Goal: Book appointment/travel/reservation

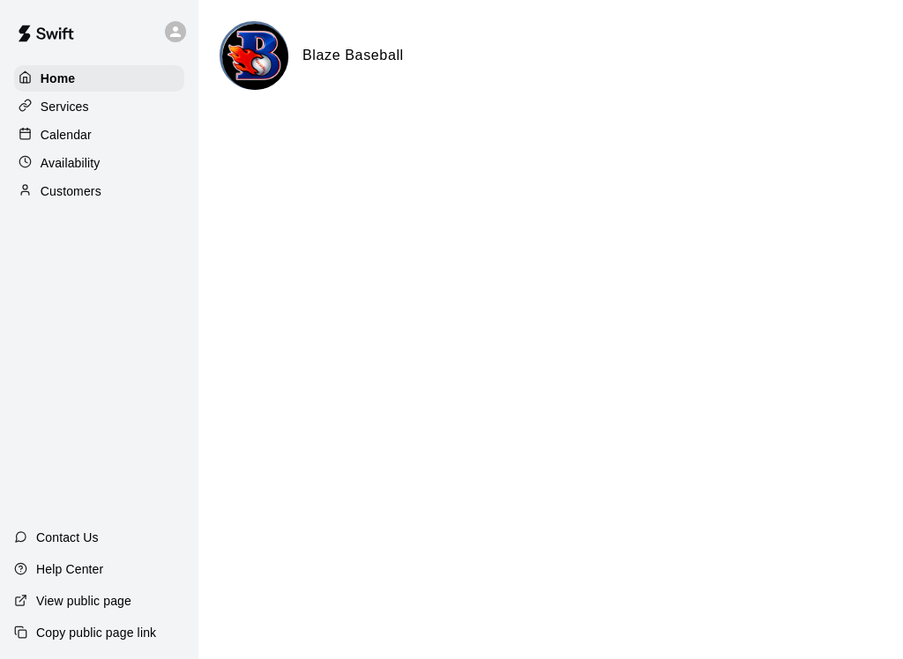
click at [85, 130] on p "Calendar" at bounding box center [66, 135] width 51 height 18
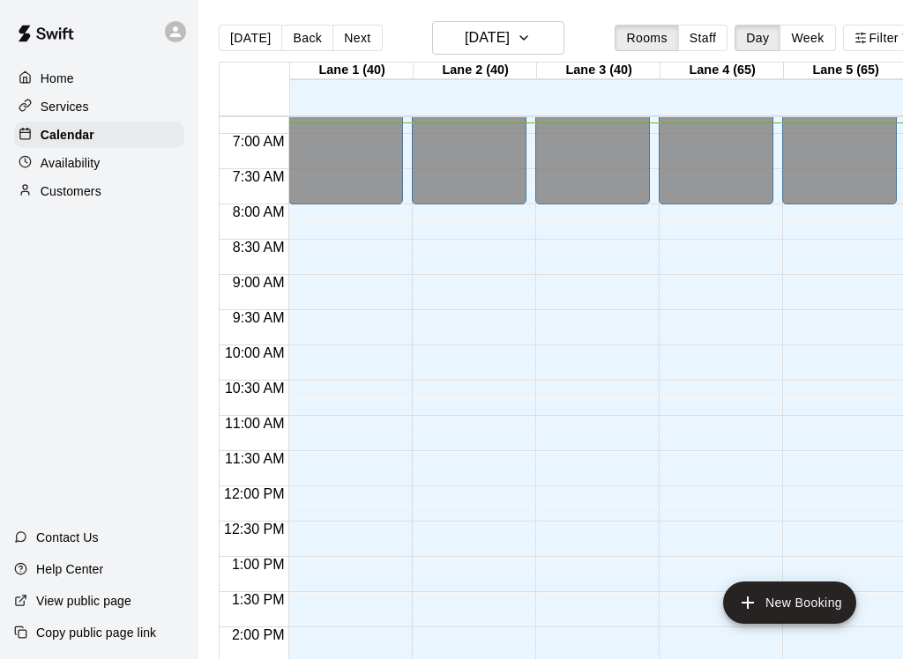
scroll to position [478, 0]
click at [509, 38] on h6 "[DATE]" at bounding box center [487, 38] width 45 height 25
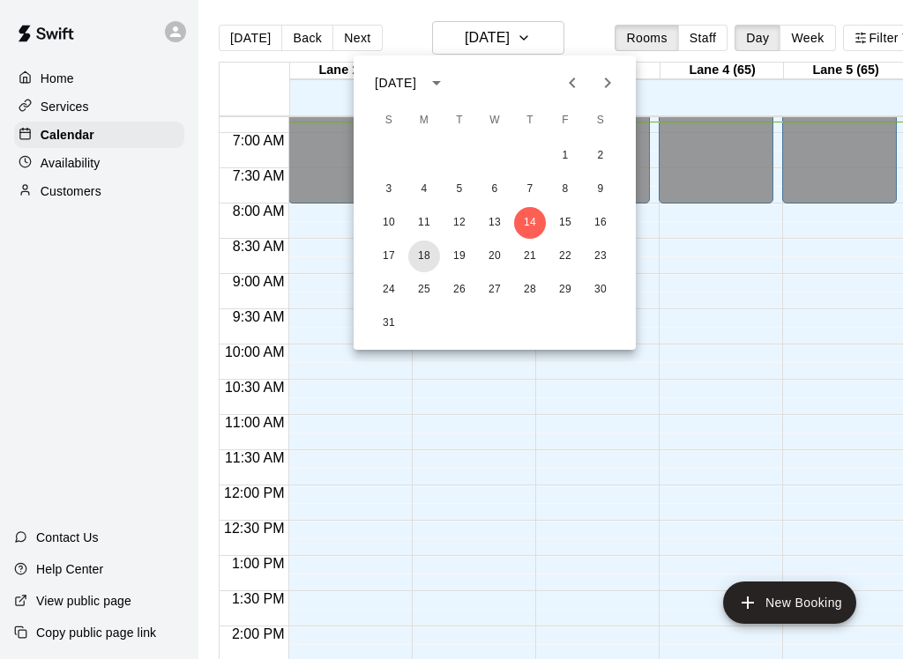
click at [428, 256] on button "18" at bounding box center [424, 257] width 32 height 32
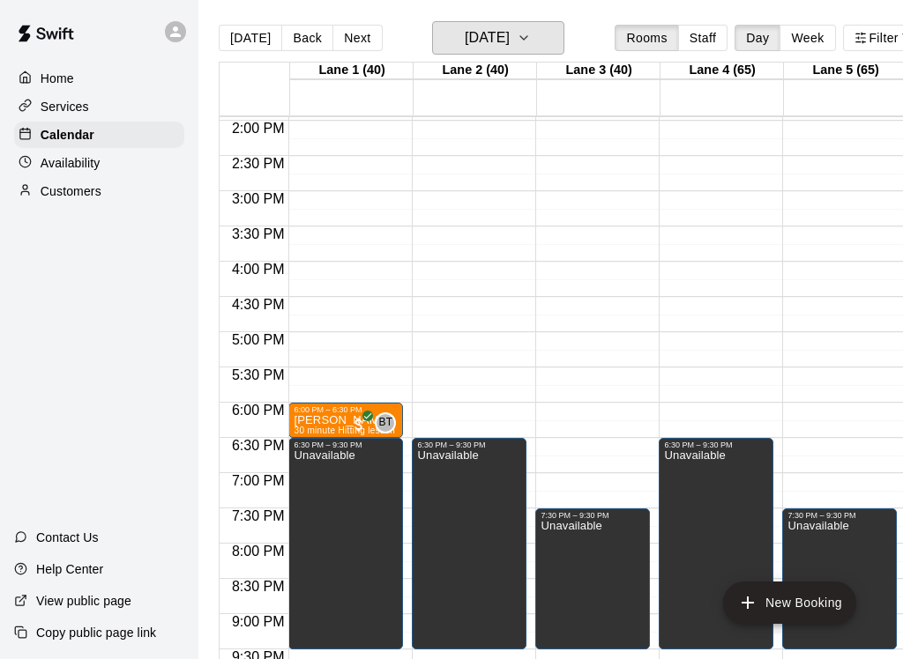
scroll to position [985, 0]
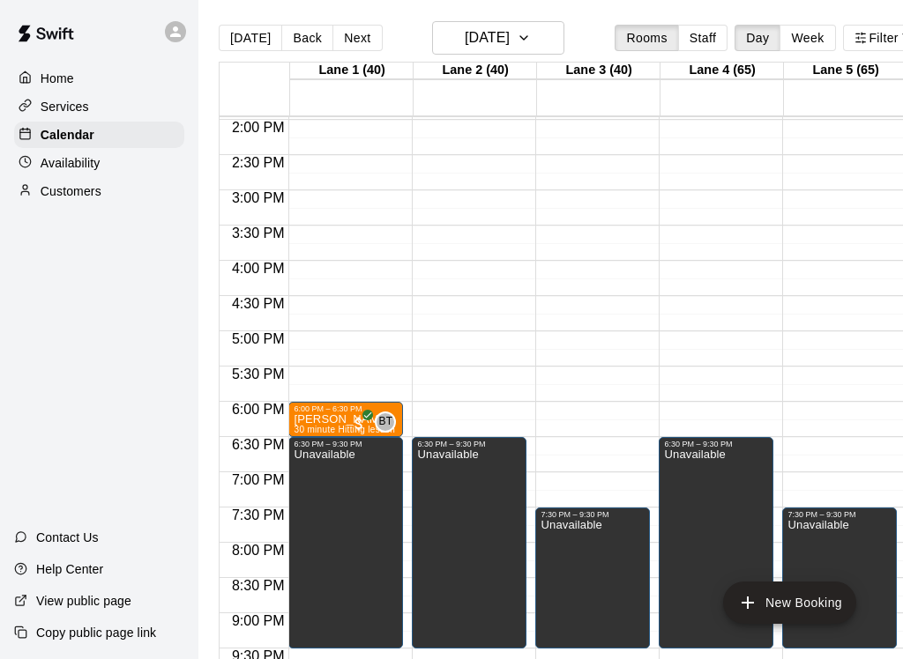
click at [800, 605] on button "New Booking" at bounding box center [789, 603] width 133 height 42
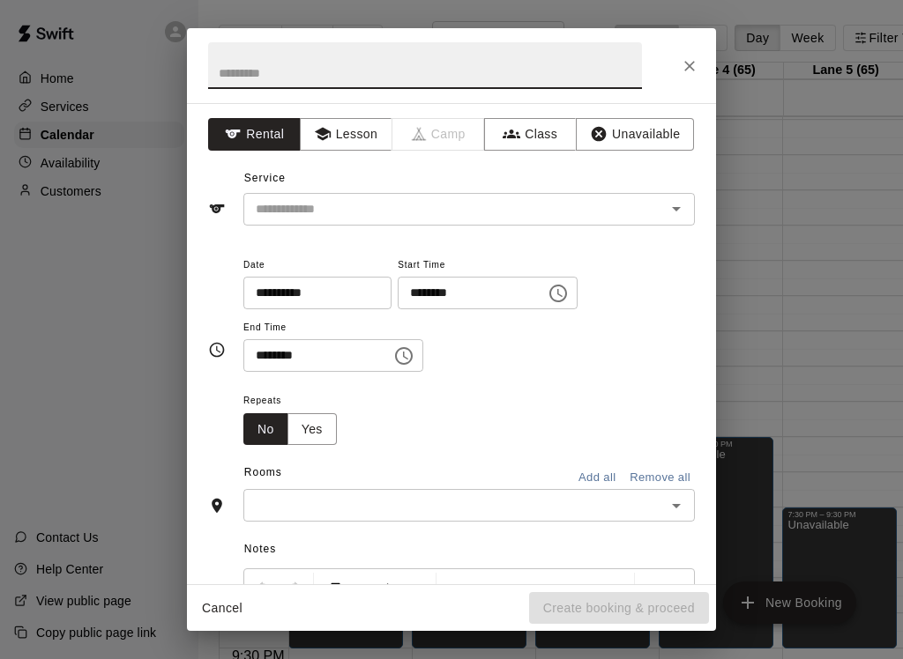
click at [347, 137] on button "Lesson" at bounding box center [346, 134] width 93 height 33
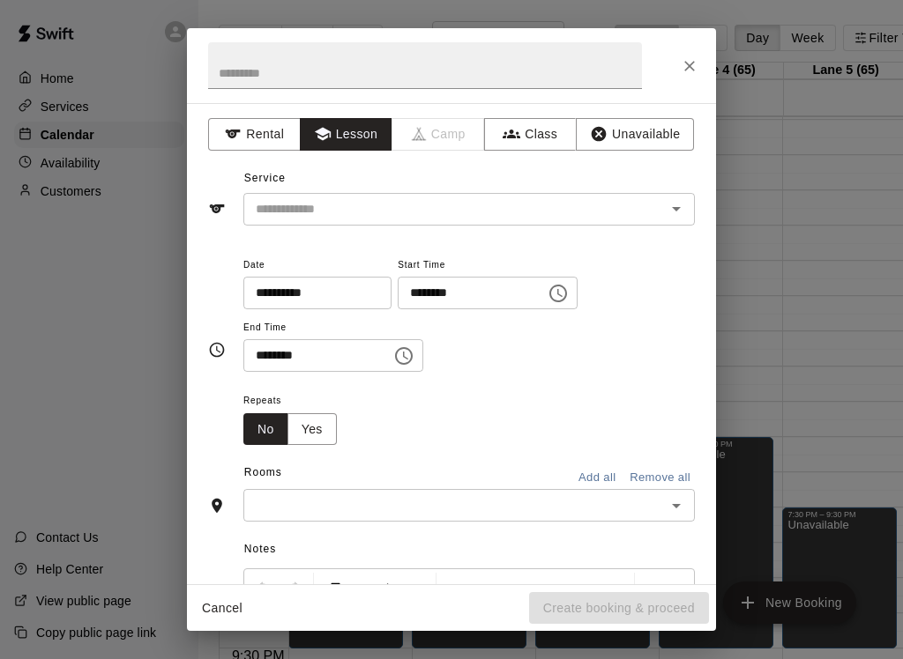
click at [498, 219] on input "text" at bounding box center [443, 209] width 389 height 22
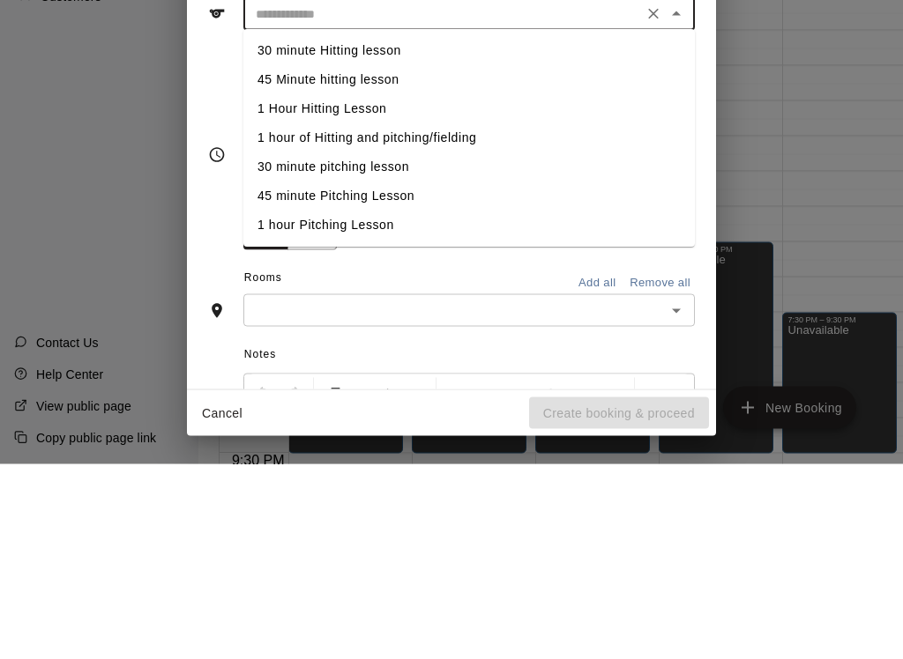
click at [430, 319] on li "1 hour of Hitting and pitching/fielding" at bounding box center [468, 333] width 451 height 29
type input "**********"
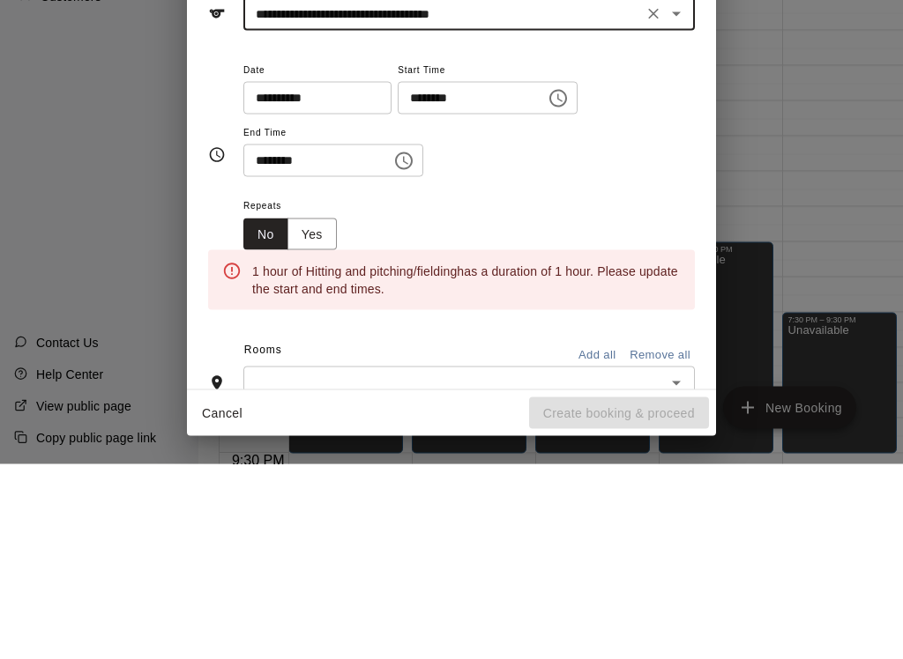
click at [477, 277] on input "********" at bounding box center [466, 293] width 136 height 33
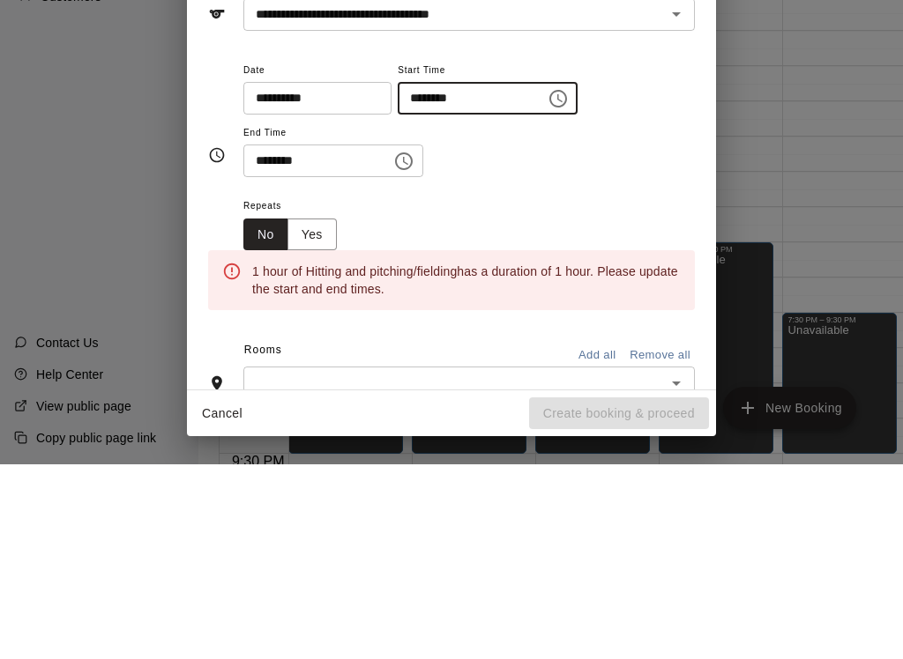
click at [468, 277] on input "********" at bounding box center [466, 293] width 136 height 33
click at [486, 277] on input "********" at bounding box center [466, 293] width 136 height 33
click at [547, 283] on icon "Choose time, selected time is 4:00 AM" at bounding box center [557, 293] width 21 height 21
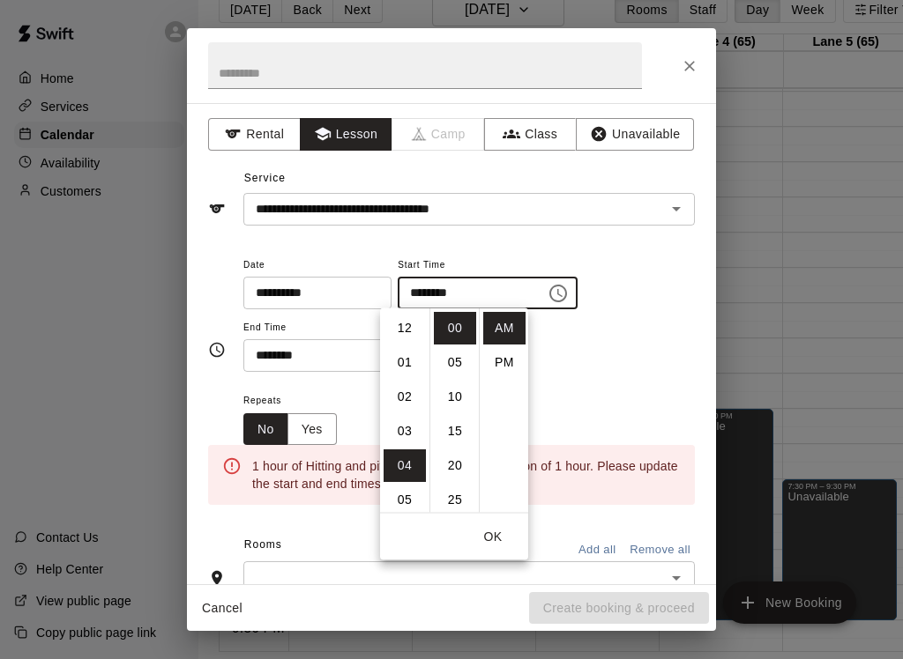
scroll to position [138, 0]
click at [508, 374] on li "PM" at bounding box center [504, 362] width 42 height 33
type input "********"
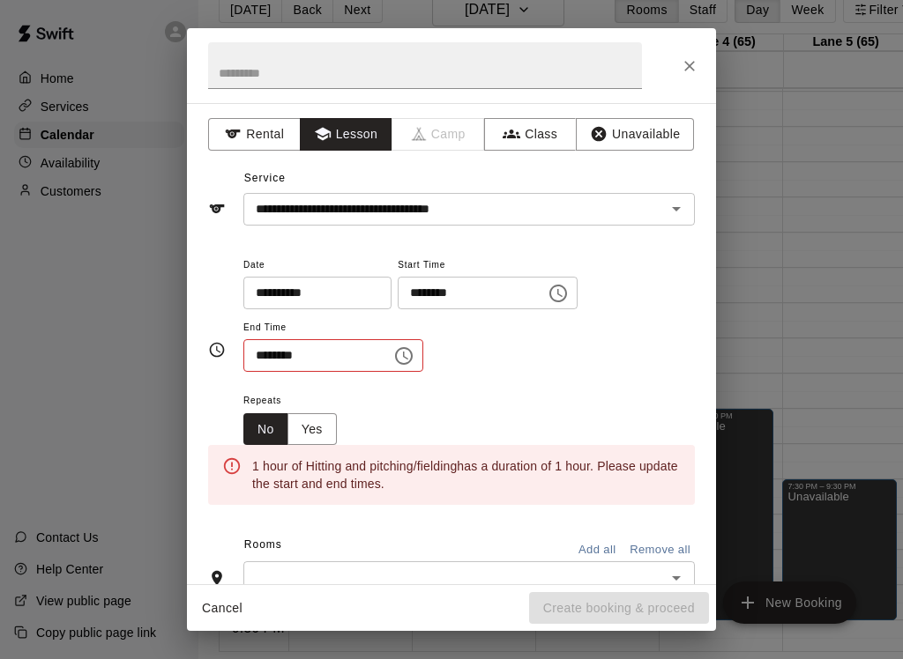
scroll to position [0, 0]
click at [353, 348] on input "********" at bounding box center [311, 355] width 136 height 33
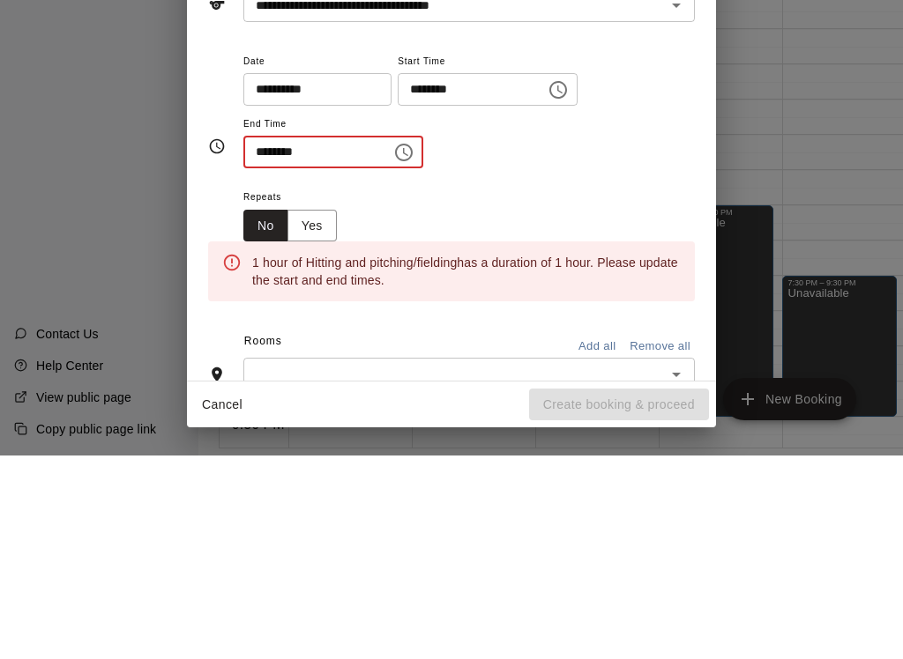
click at [393, 346] on icon "Choose time, selected time is 5:30 AM" at bounding box center [403, 356] width 21 height 21
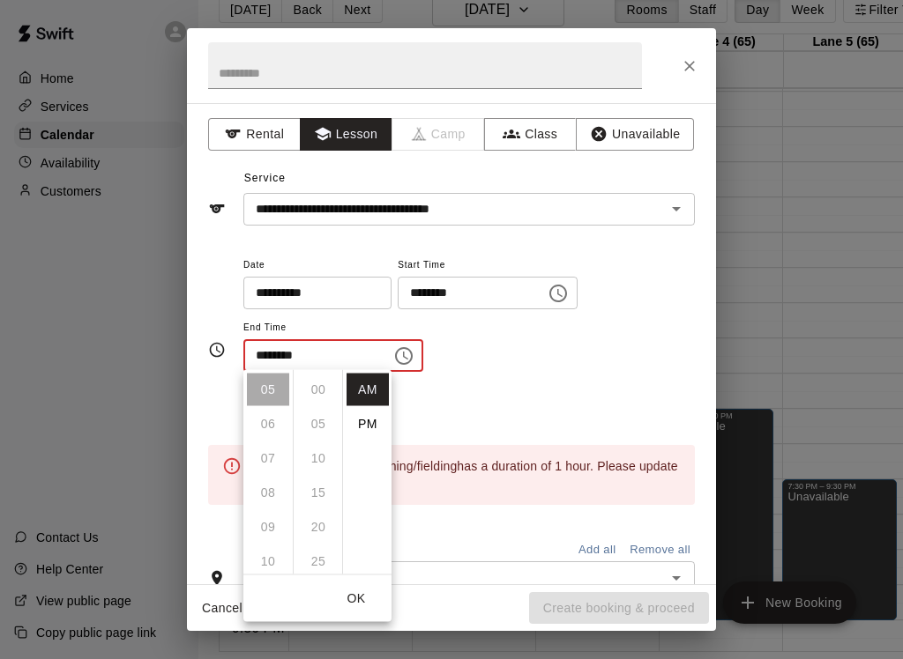
click at [323, 400] on ul "00 05 10 15 20 25 30 35 40 45 50 55" at bounding box center [317, 472] width 49 height 204
click at [335, 398] on ul "00 05 10 15 20 25 30 35 40 45 50 55" at bounding box center [317, 472] width 49 height 204
click at [375, 424] on li "PM" at bounding box center [367, 424] width 42 height 33
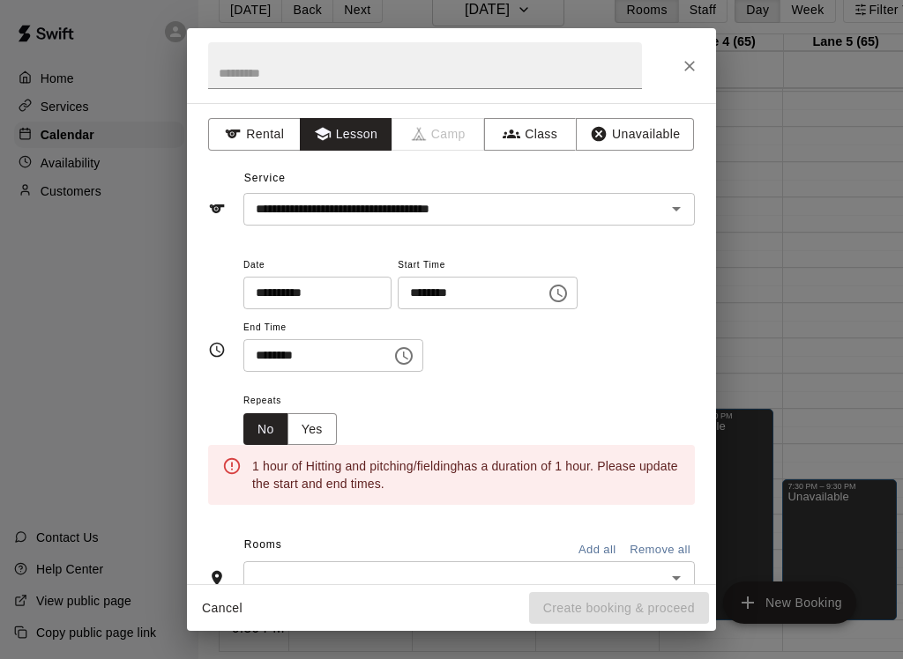
click at [357, 349] on input "********" at bounding box center [311, 355] width 136 height 33
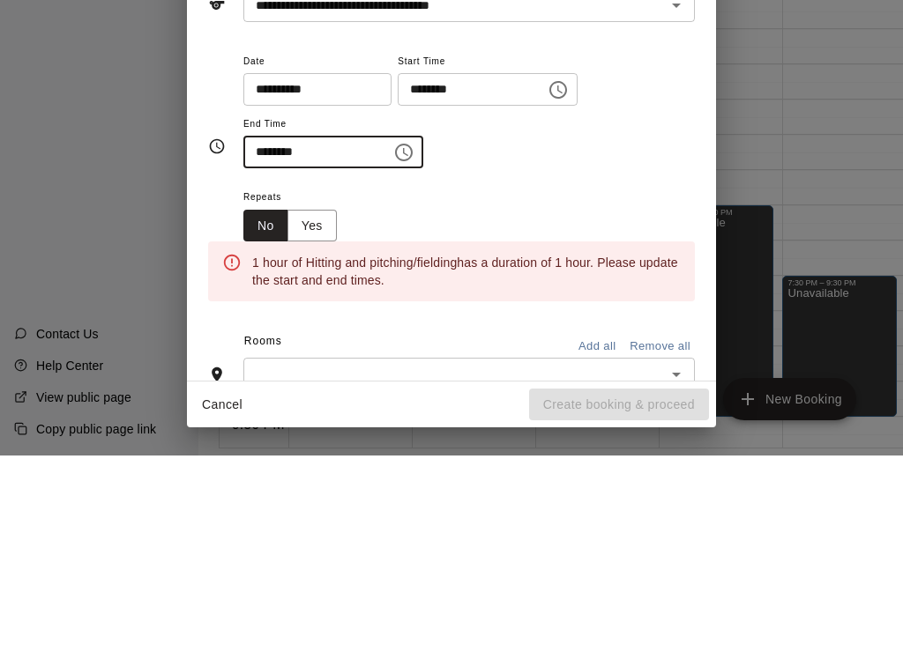
click at [403, 352] on icon "Choose time, selected time is 5:30 PM" at bounding box center [405, 356] width 5 height 8
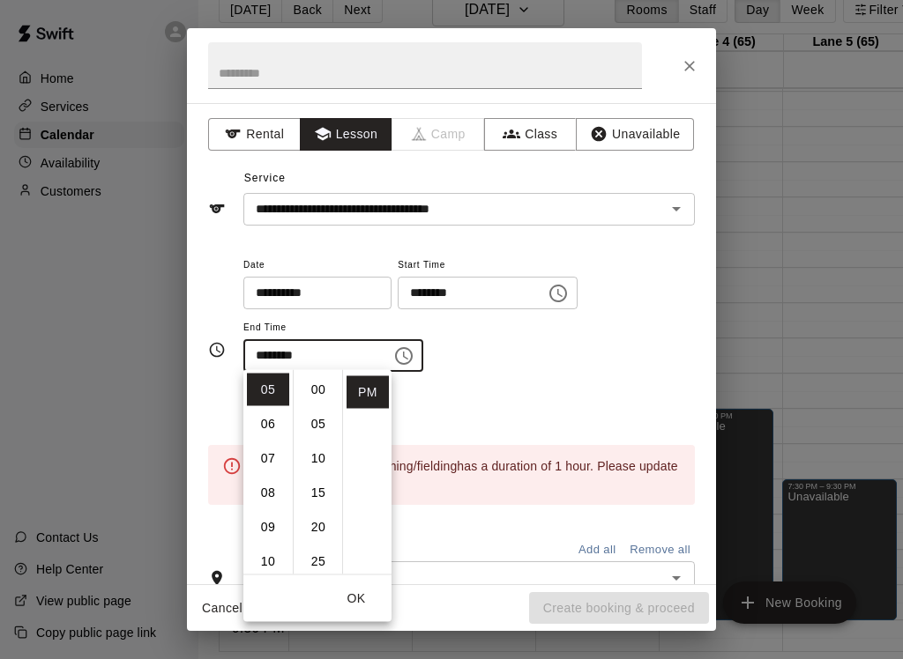
click at [320, 392] on li "00" at bounding box center [318, 390] width 42 height 33
type input "********"
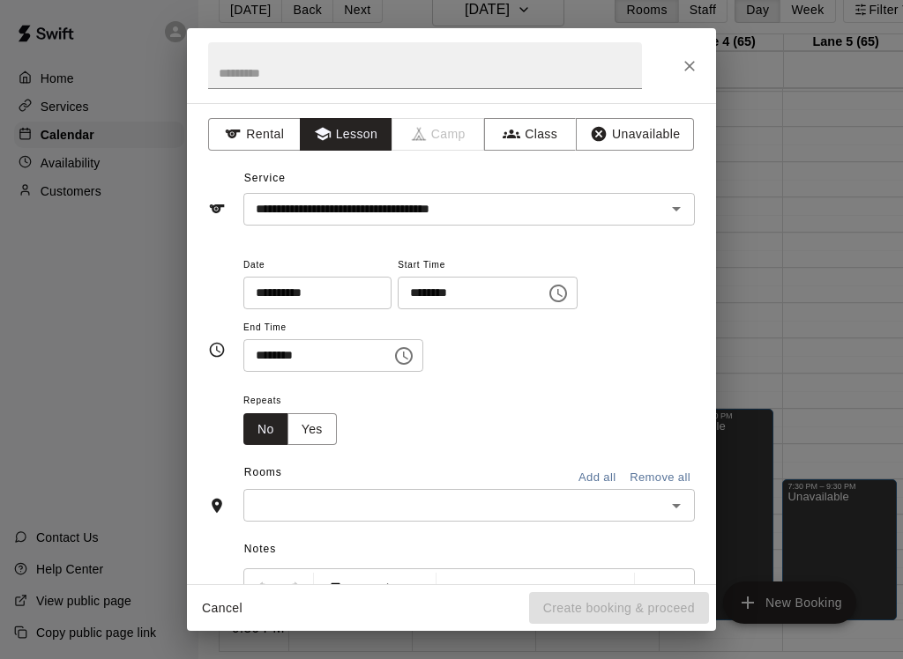
click at [511, 374] on div "**********" at bounding box center [468, 322] width 451 height 137
click at [605, 474] on button "Add all" at bounding box center [597, 478] width 56 height 27
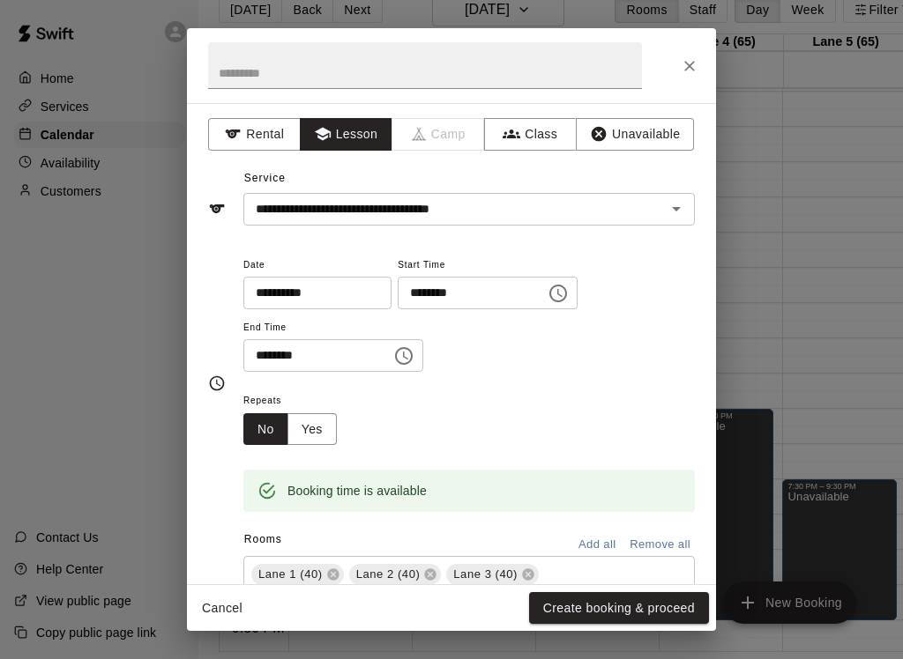
click at [675, 608] on button "Create booking & proceed" at bounding box center [619, 608] width 180 height 33
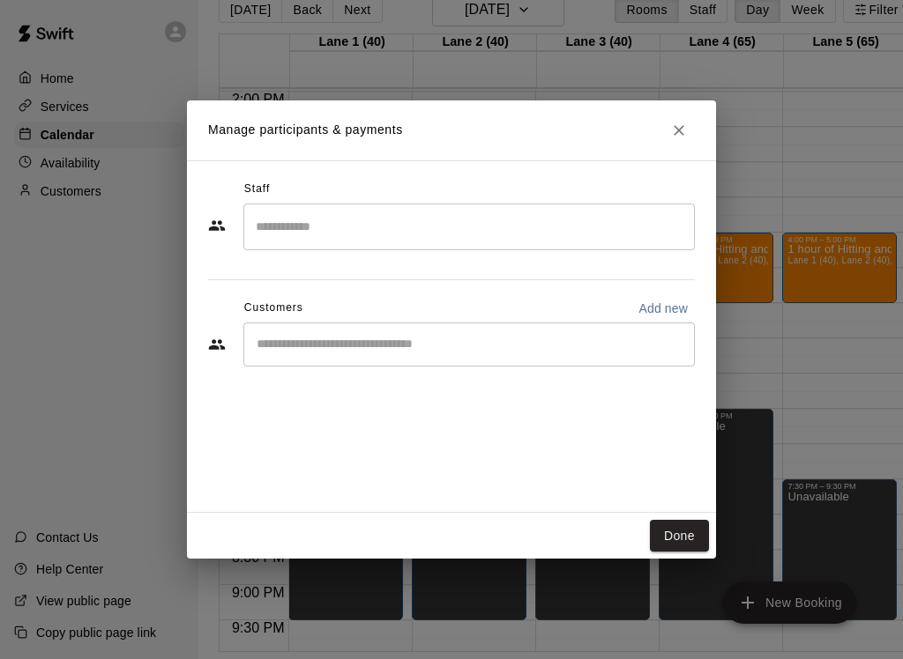
click at [643, 229] on input "Search staff" at bounding box center [468, 227] width 435 height 31
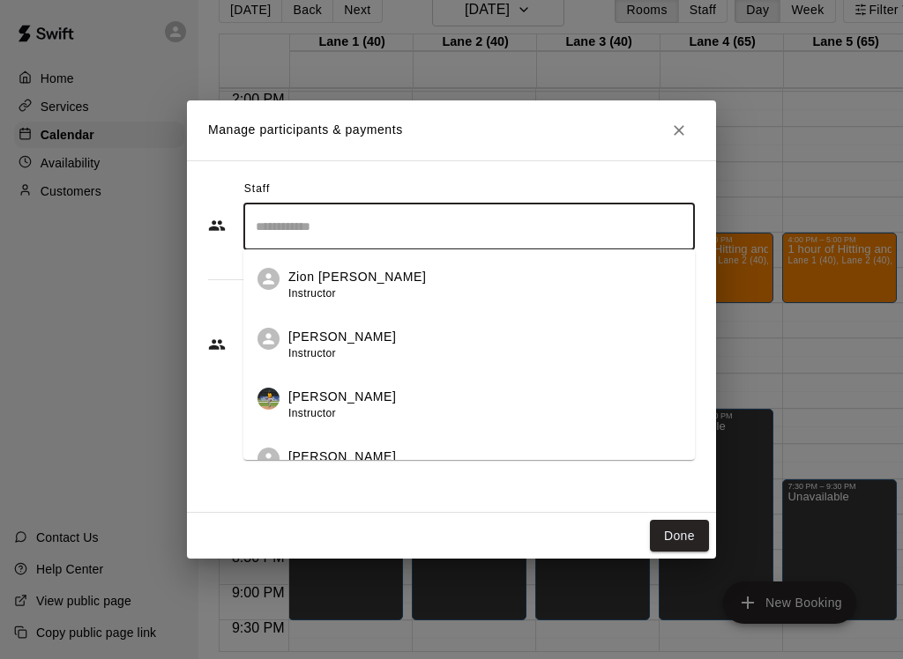
click at [352, 282] on p "Zion [PERSON_NAME]" at bounding box center [357, 277] width 138 height 19
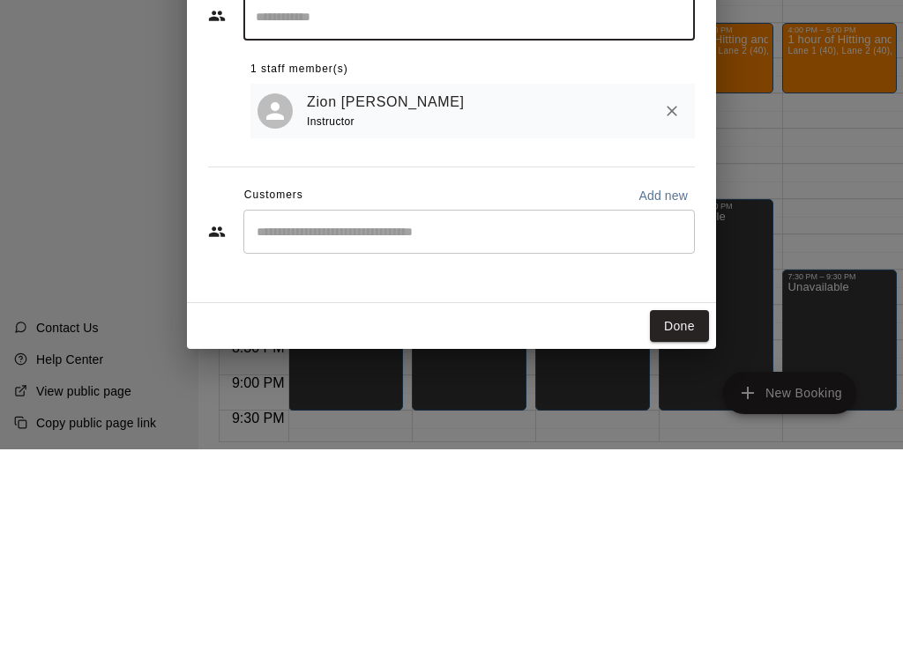
click at [548, 433] on input "Start typing to search customers..." at bounding box center [468, 442] width 435 height 18
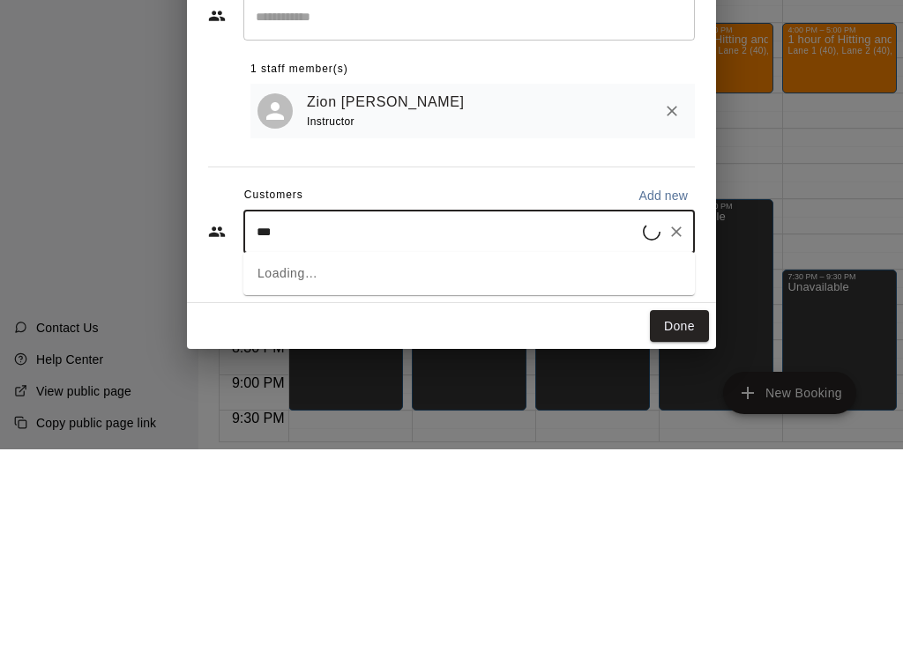
type input "****"
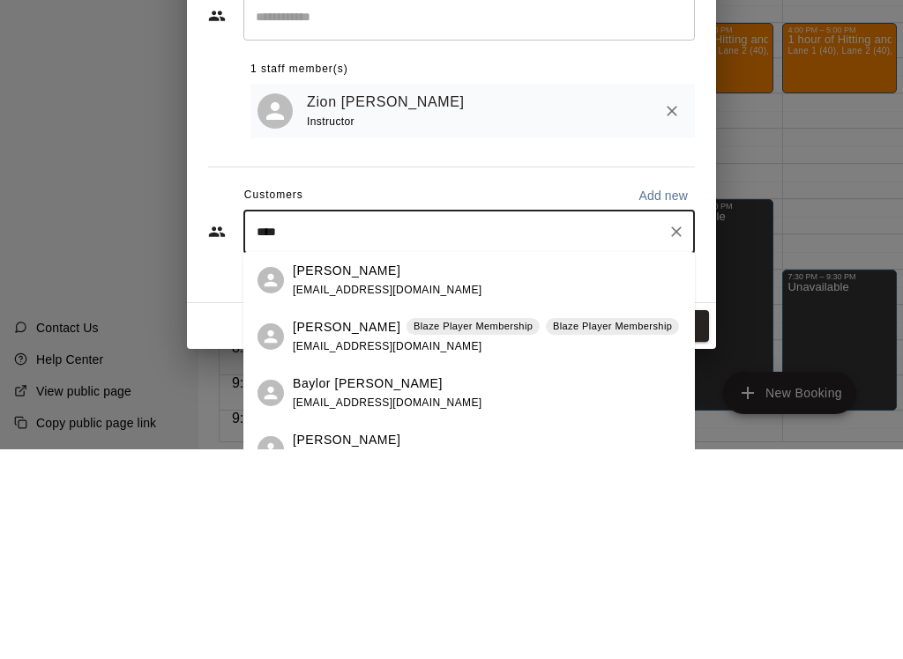
click at [460, 472] on div "[PERSON_NAME] [EMAIL_ADDRESS][DOMAIN_NAME]" at bounding box center [487, 491] width 388 height 38
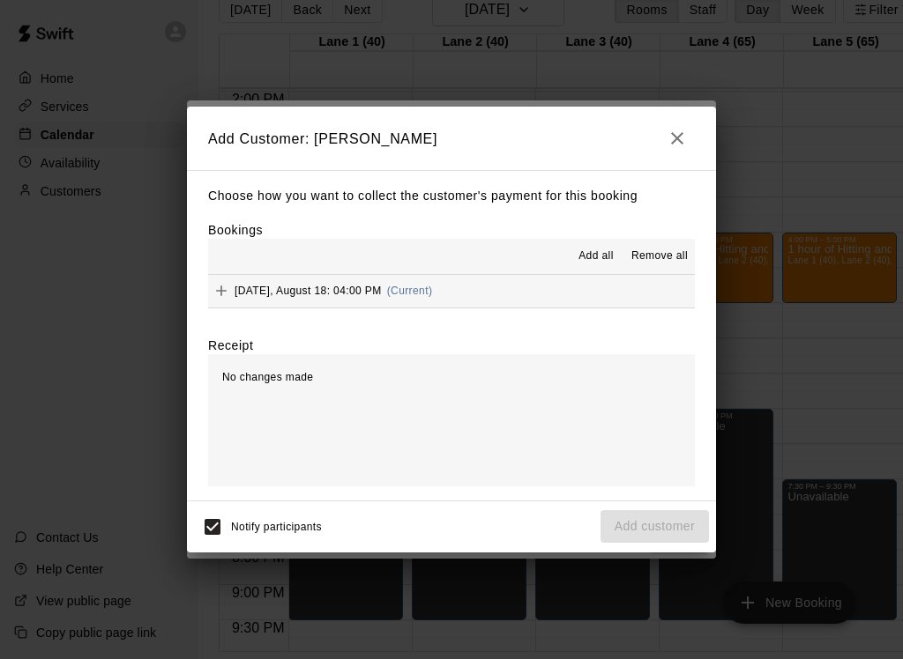
click at [278, 296] on div "[DATE], August 18: 04:00 PM (Current)" at bounding box center [320, 291] width 224 height 26
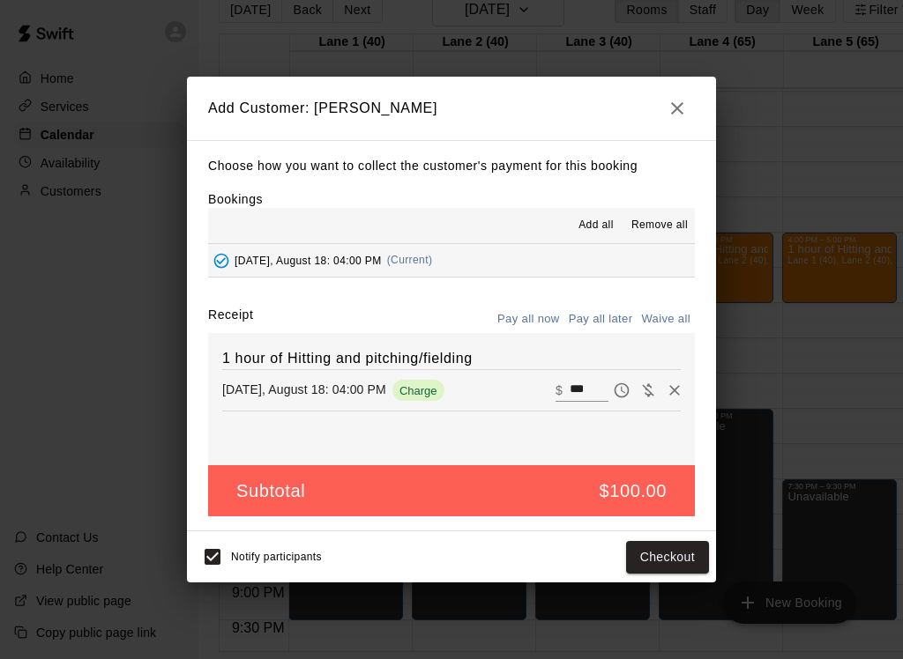
click at [680, 104] on icon "button" at bounding box center [676, 108] width 21 height 21
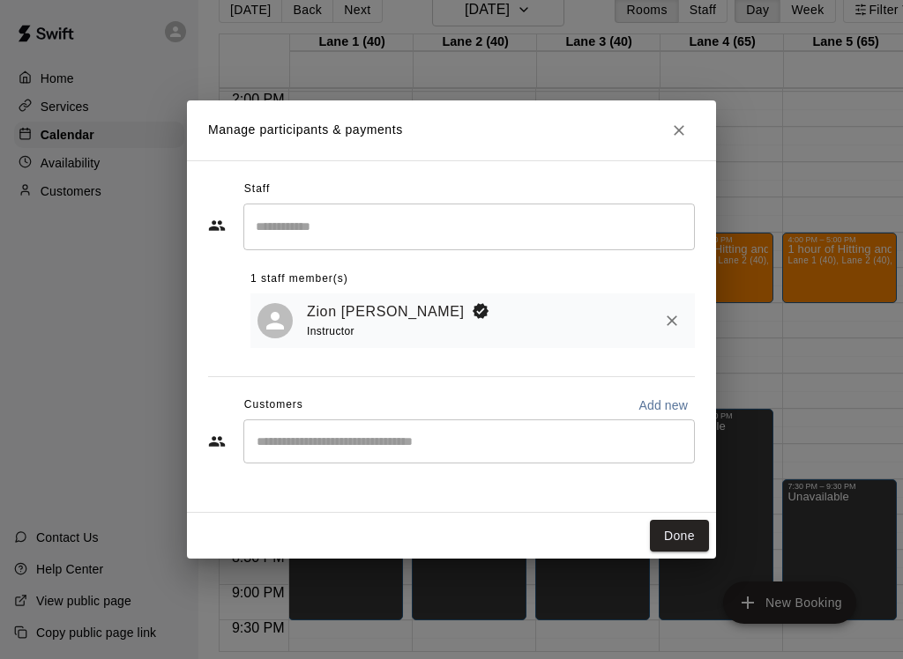
click at [672, 137] on icon "Close" at bounding box center [679, 131] width 18 height 18
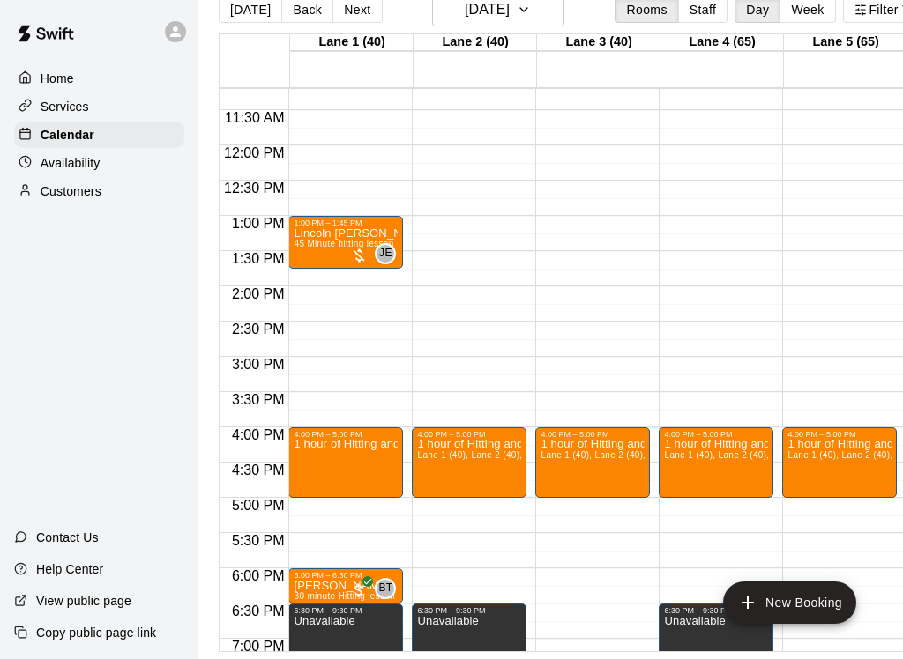
scroll to position [788, 0]
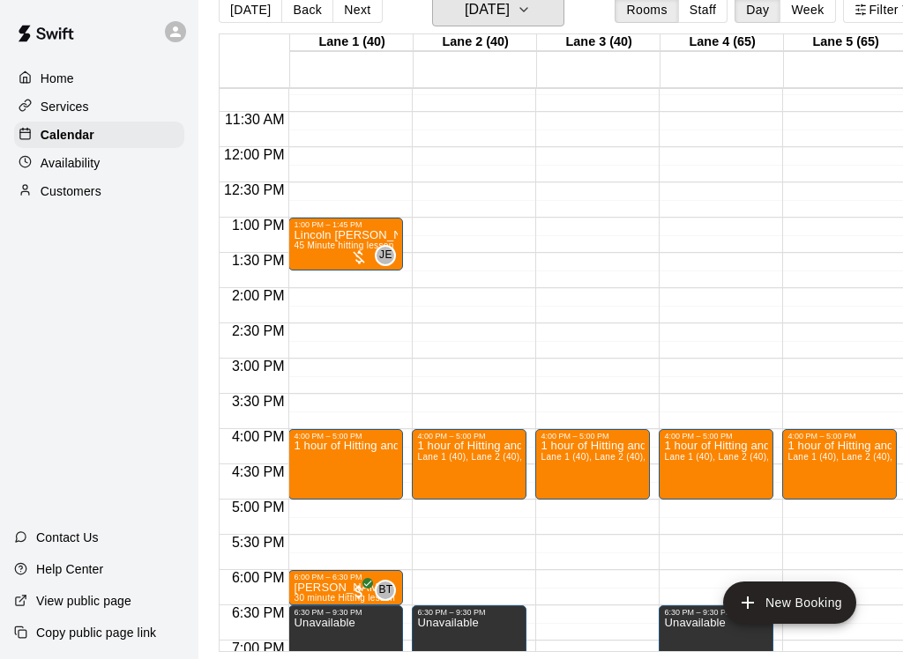
click at [539, 14] on button "[DATE]" at bounding box center [498, 9] width 132 height 33
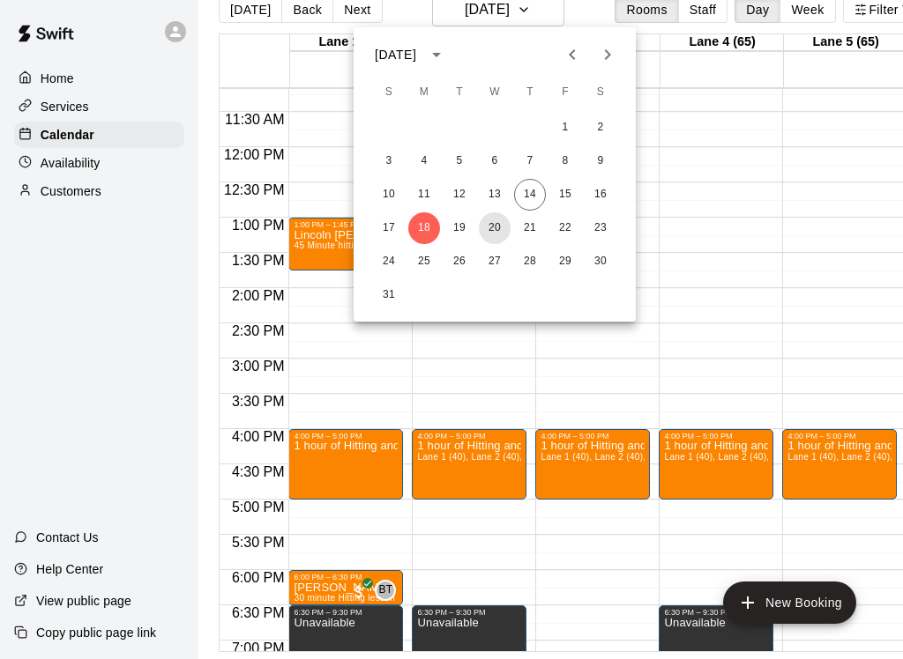
click at [495, 235] on button "20" at bounding box center [495, 228] width 32 height 32
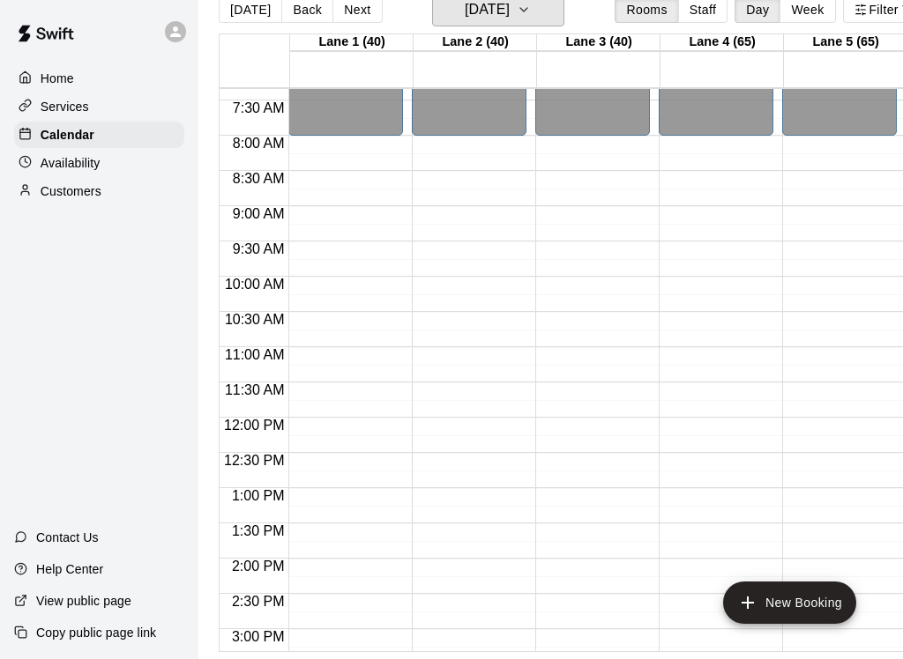
scroll to position [514, 0]
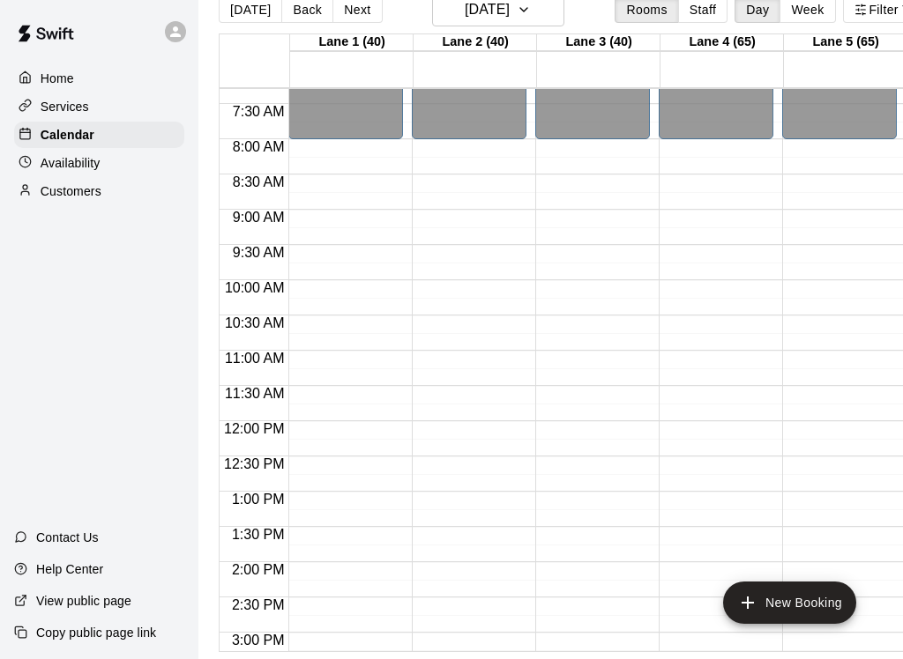
click at [805, 607] on button "New Booking" at bounding box center [789, 603] width 133 height 42
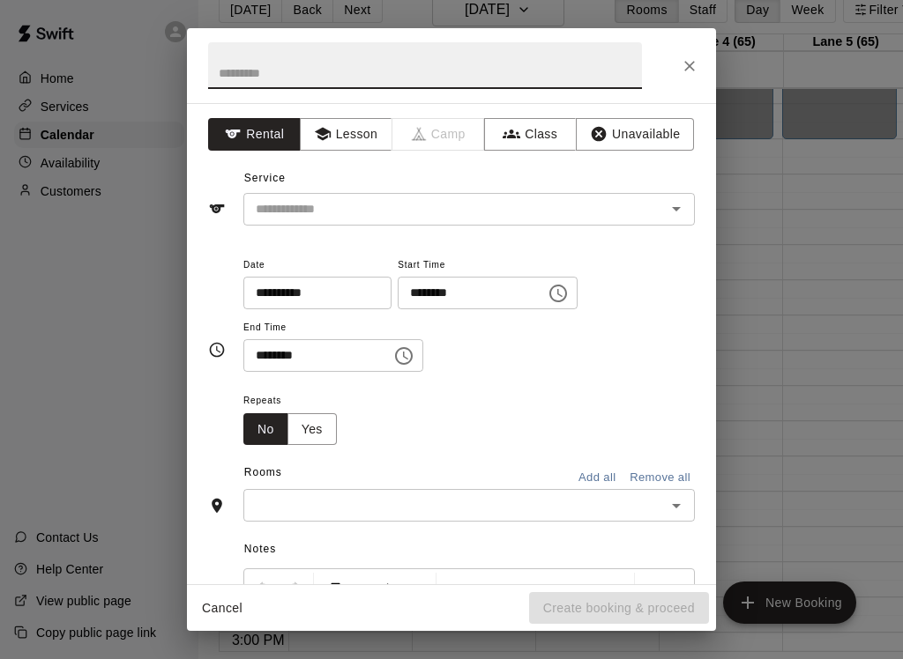
click at [363, 130] on button "Lesson" at bounding box center [346, 134] width 93 height 33
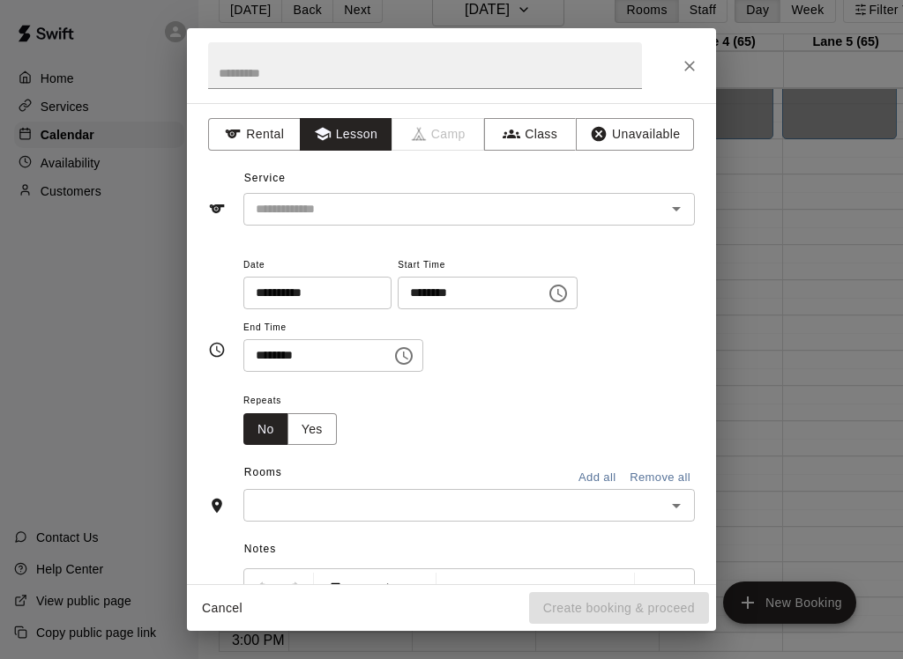
click at [607, 218] on input "text" at bounding box center [443, 209] width 389 height 22
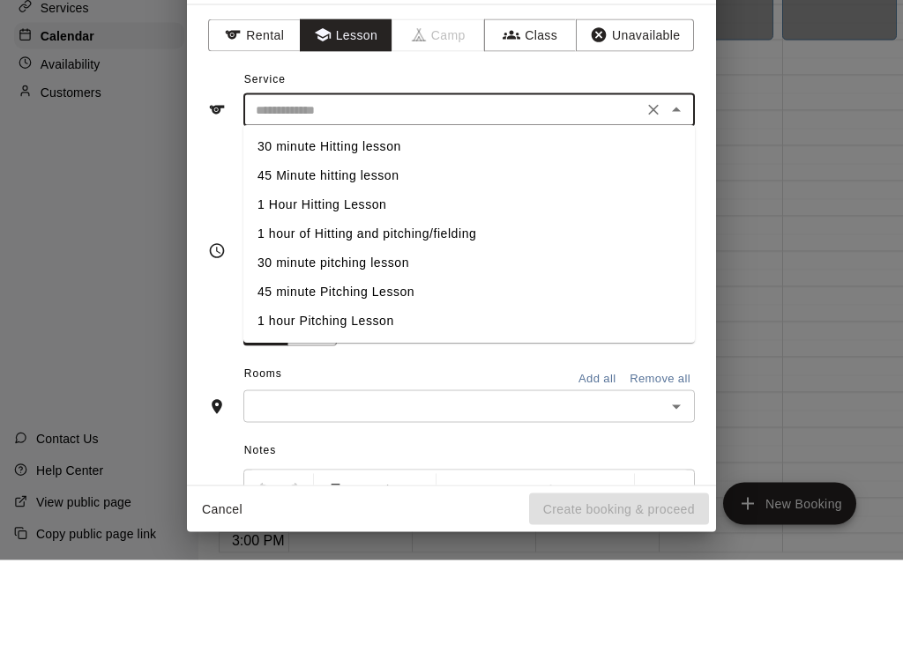
click at [467, 319] on li "1 hour of Hitting and pitching/fielding" at bounding box center [468, 333] width 451 height 29
type input "**********"
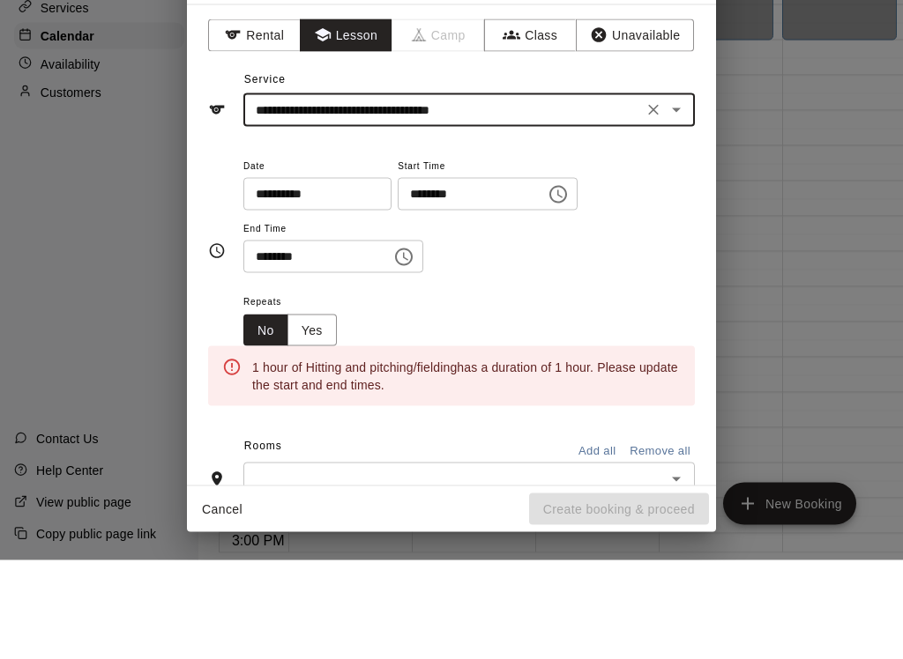
click at [547, 283] on icon "Choose time, selected time is 6:00 AM" at bounding box center [557, 293] width 21 height 21
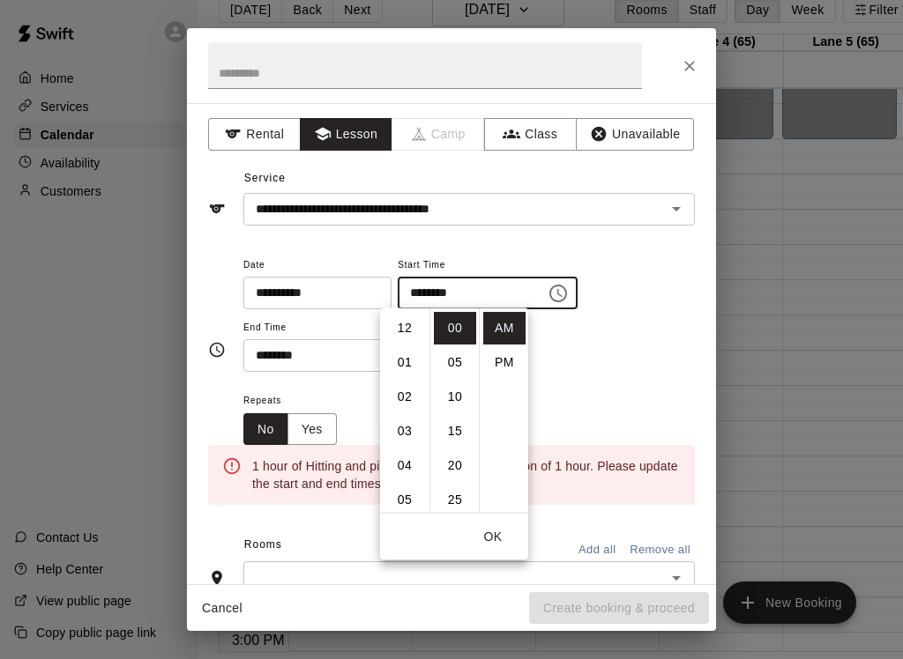
scroll to position [206, 0]
click at [504, 363] on li "PM" at bounding box center [504, 362] width 42 height 33
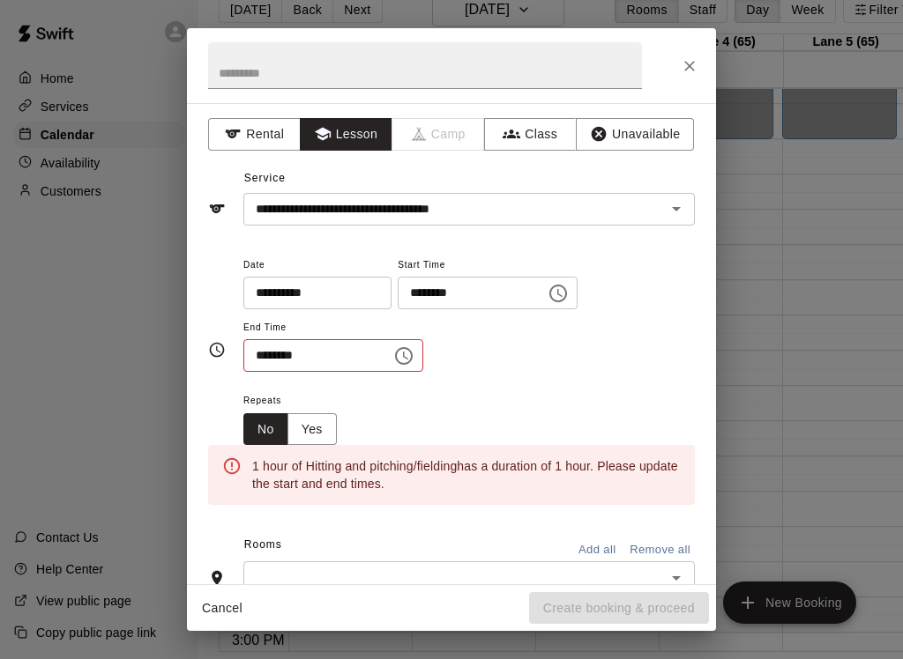
scroll to position [31, 0]
click at [414, 289] on input "********" at bounding box center [466, 293] width 136 height 33
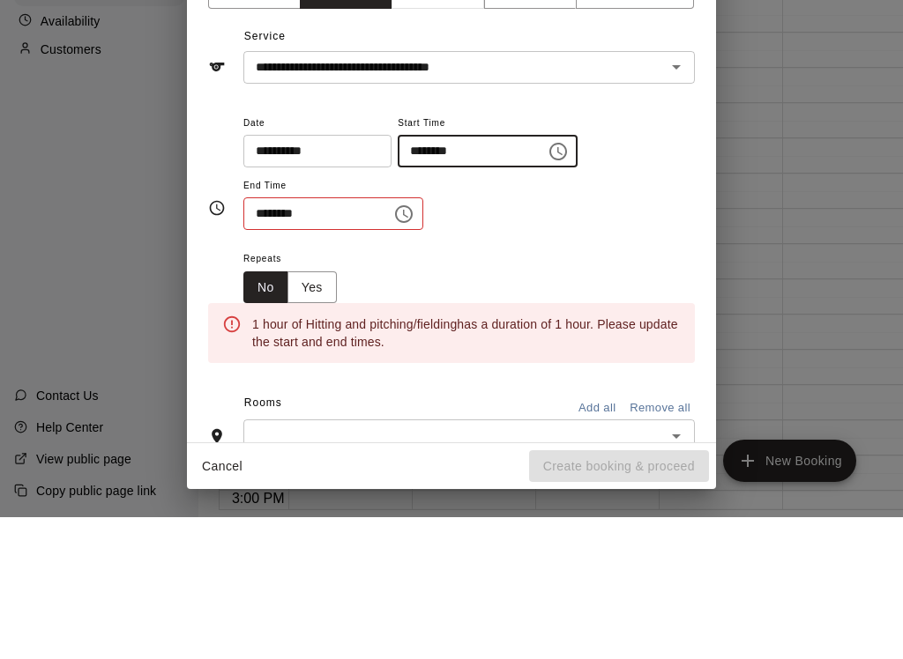
click at [398, 277] on input "********" at bounding box center [466, 293] width 136 height 33
click at [547, 283] on icon "Choose time, selected time is 6:00 PM" at bounding box center [557, 293] width 21 height 21
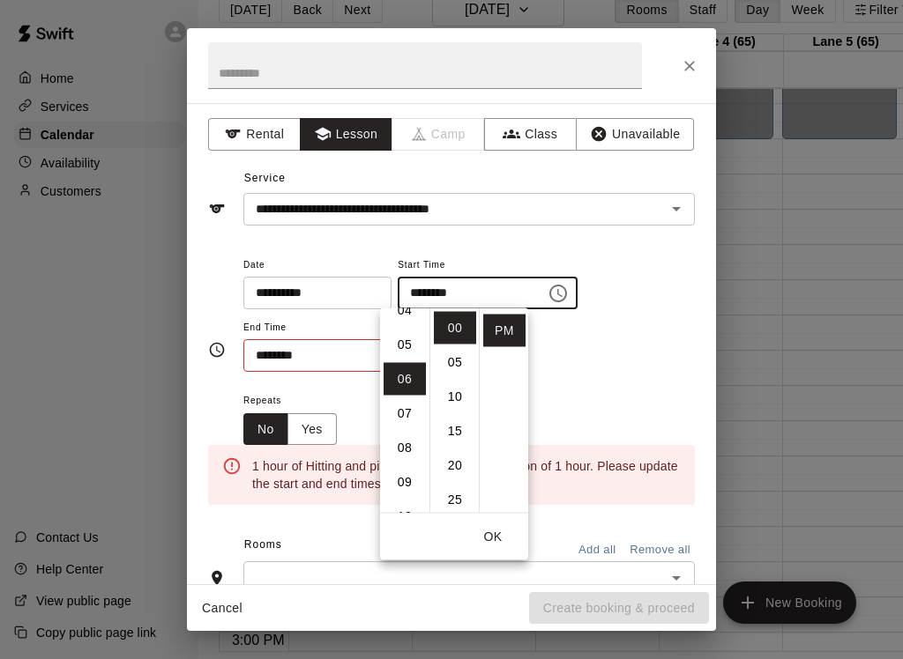
scroll to position [149, 0]
click at [408, 319] on li "04" at bounding box center [404, 317] width 42 height 33
type input "********"
click at [494, 536] on button "OK" at bounding box center [493, 537] width 56 height 33
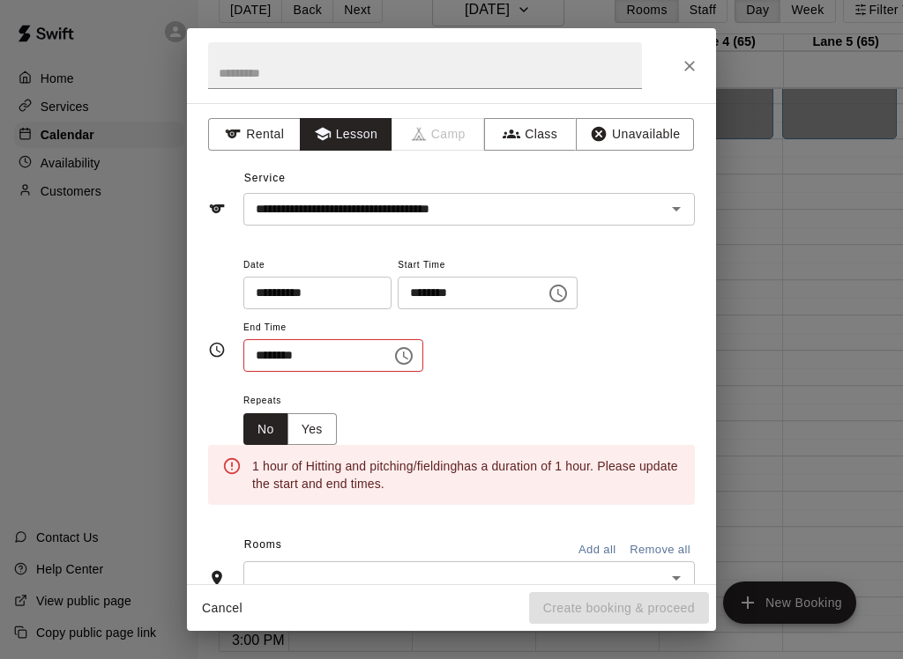
click at [393, 362] on icon "Choose time, selected time is 6:30 AM" at bounding box center [403, 356] width 21 height 21
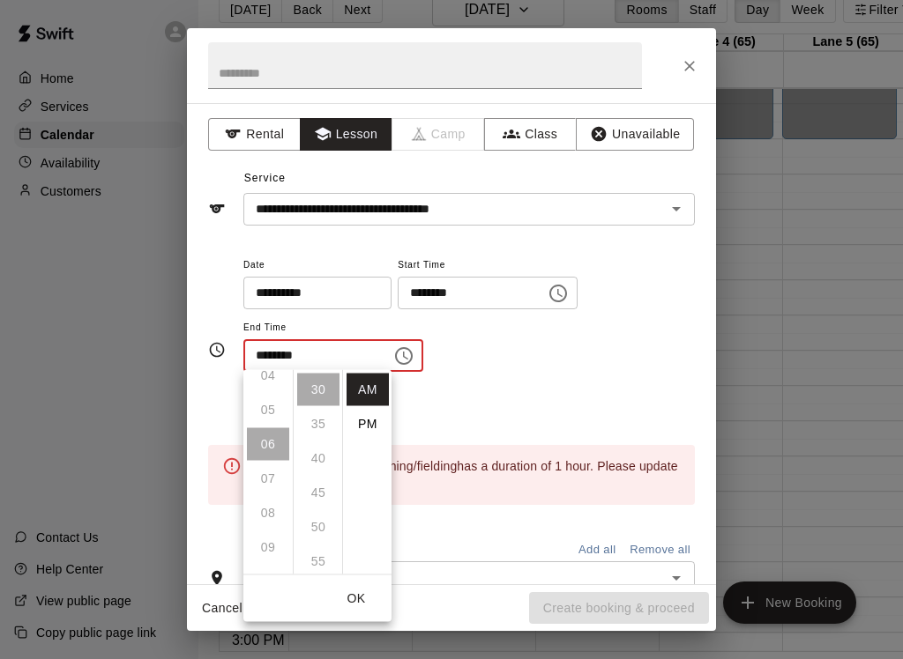
scroll to position [151, 0]
click at [366, 422] on li "PM" at bounding box center [367, 424] width 42 height 33
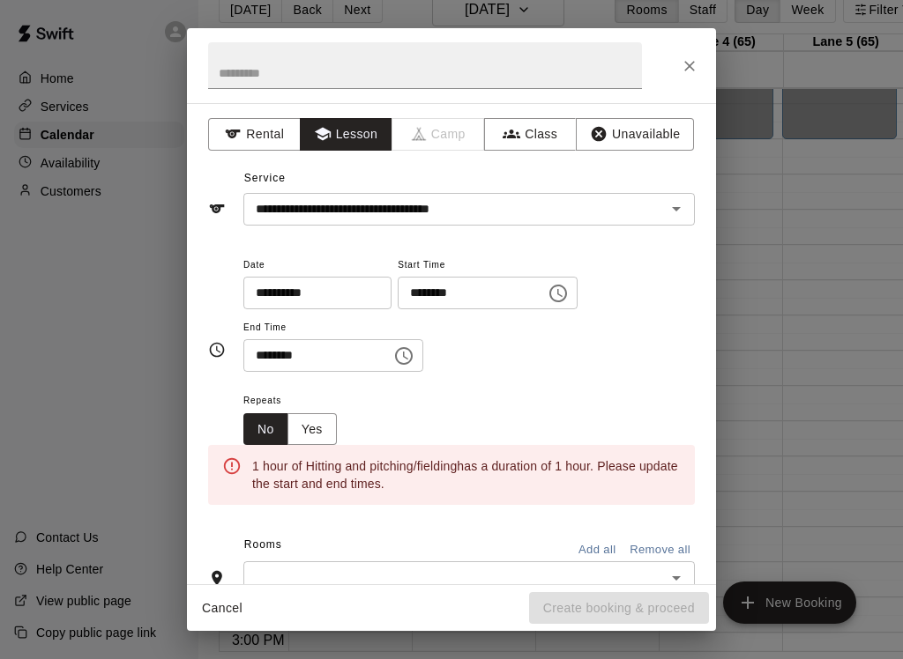
scroll to position [0, 0]
click at [395, 361] on icon "Choose time, selected time is 6:30 PM" at bounding box center [404, 356] width 18 height 18
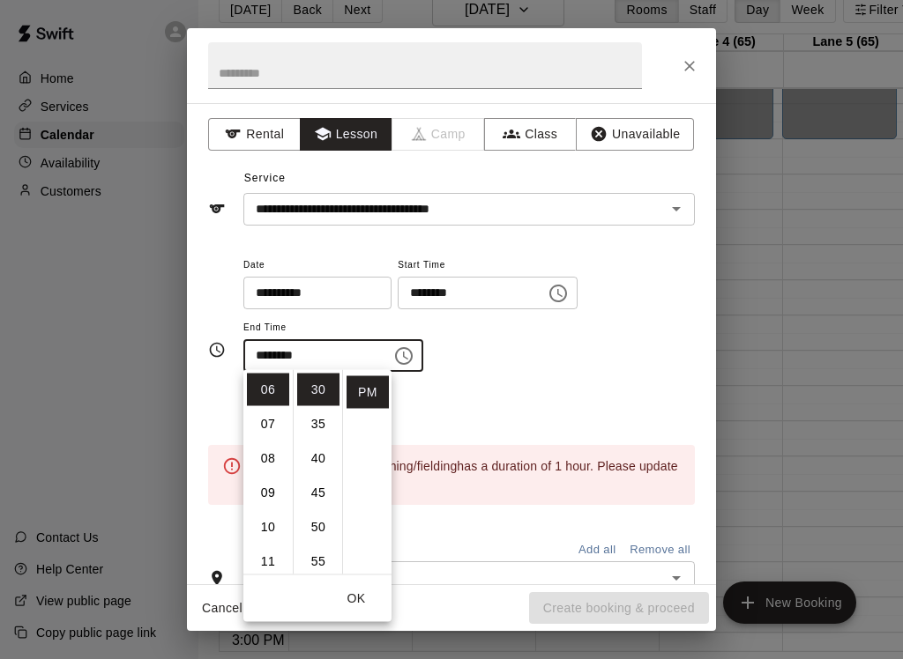
scroll to position [176, 0]
click at [271, 383] on li "05" at bounding box center [268, 385] width 42 height 33
click at [336, 420] on li "05" at bounding box center [318, 424] width 42 height 33
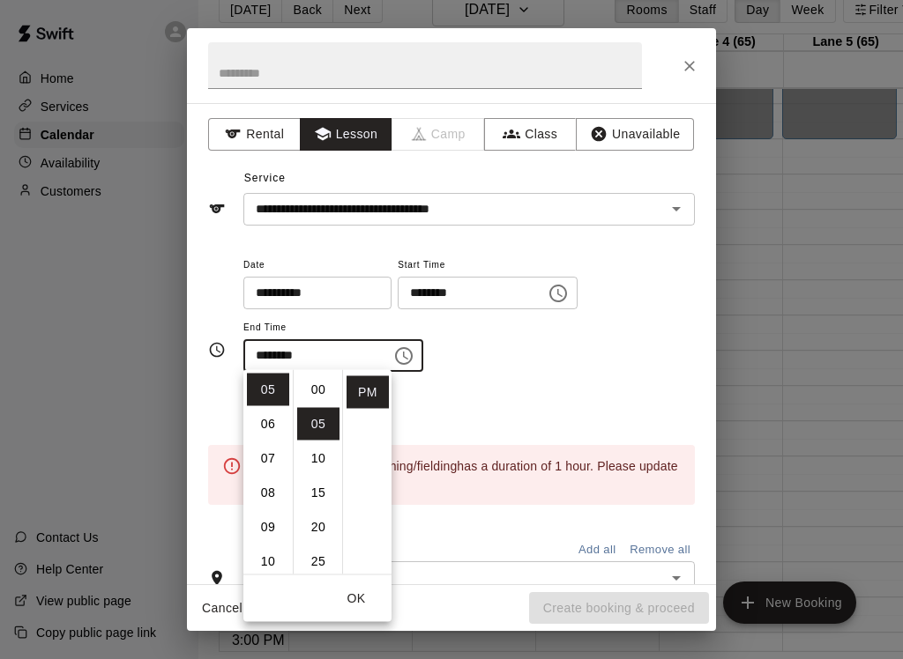
click at [318, 390] on li "00" at bounding box center [318, 390] width 42 height 33
type input "********"
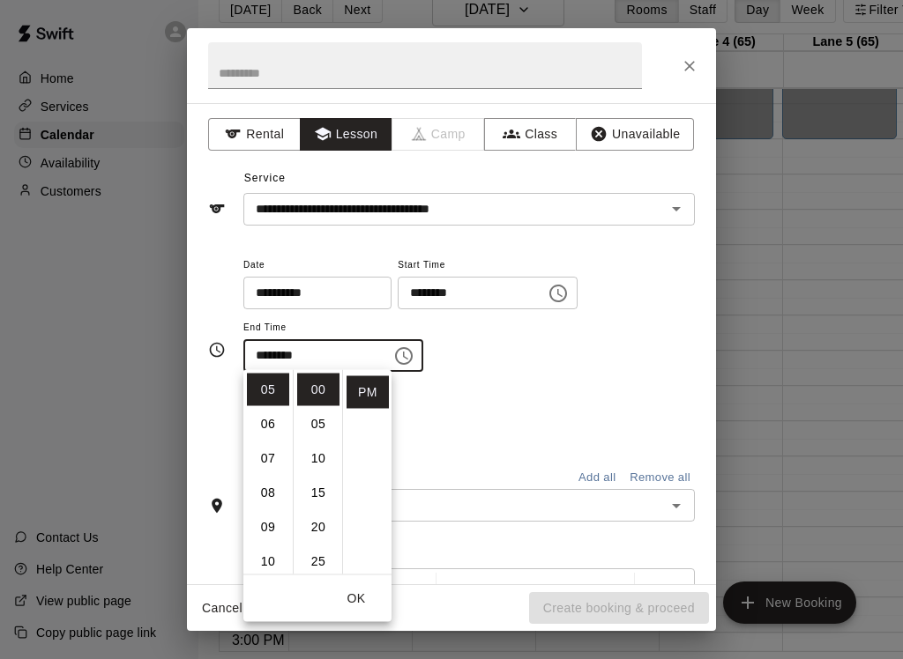
click at [367, 597] on button "OK" at bounding box center [356, 599] width 56 height 33
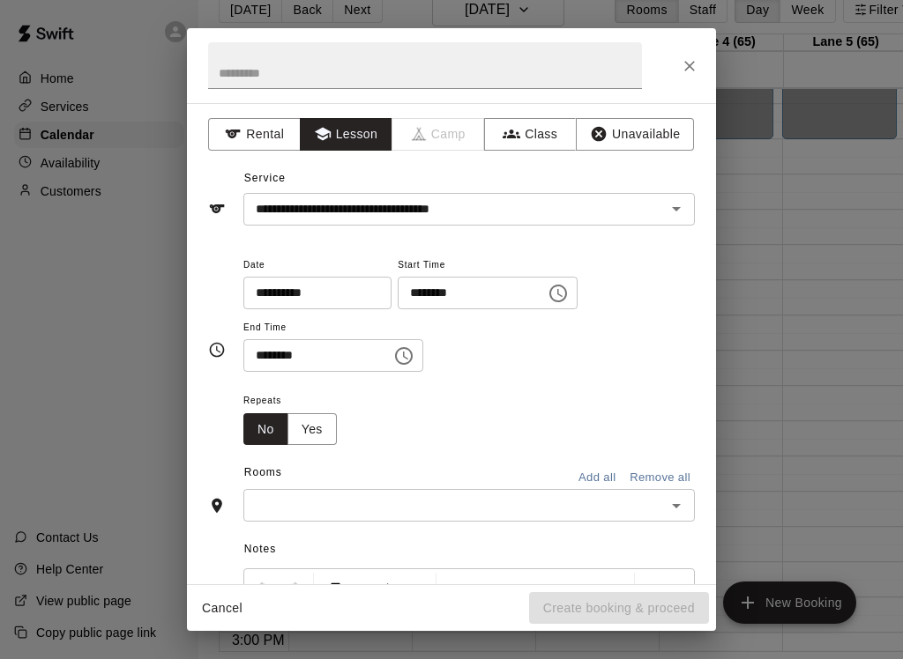
click at [603, 465] on button "Add all" at bounding box center [597, 478] width 56 height 27
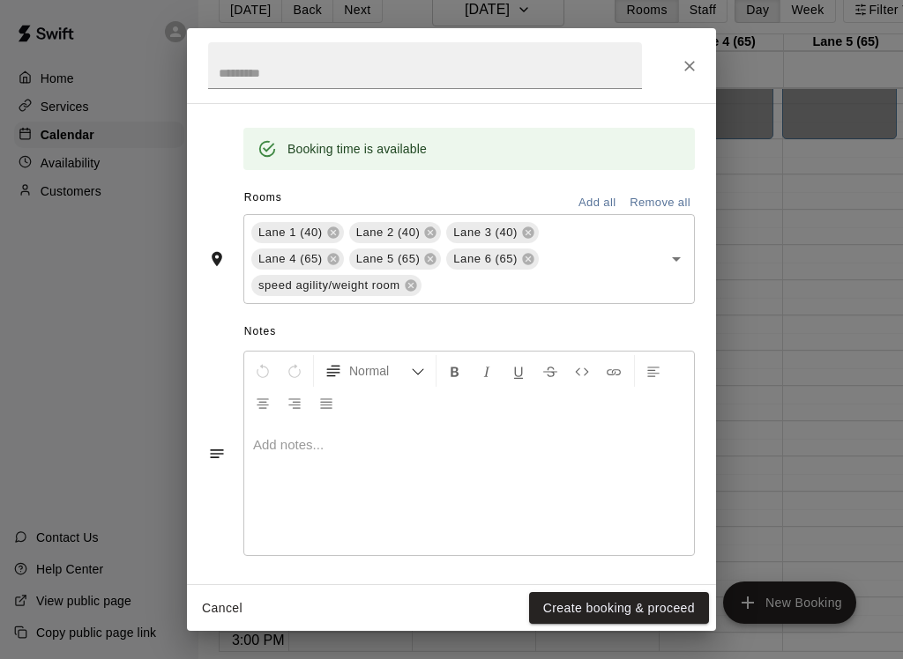
scroll to position [341, 0]
click at [615, 605] on button "Create booking & proceed" at bounding box center [619, 608] width 180 height 33
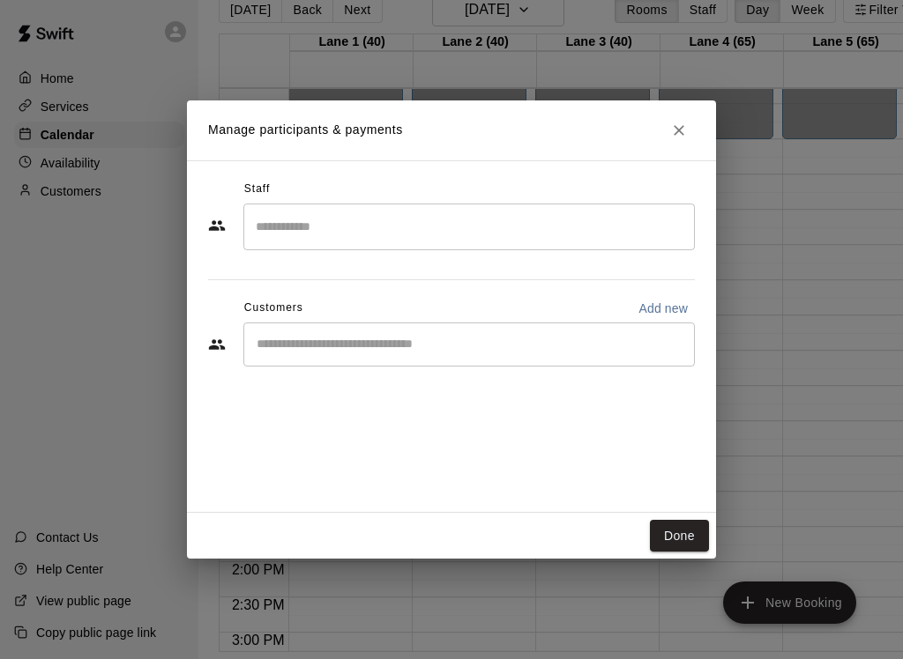
click at [674, 233] on input "Search staff" at bounding box center [468, 227] width 435 height 31
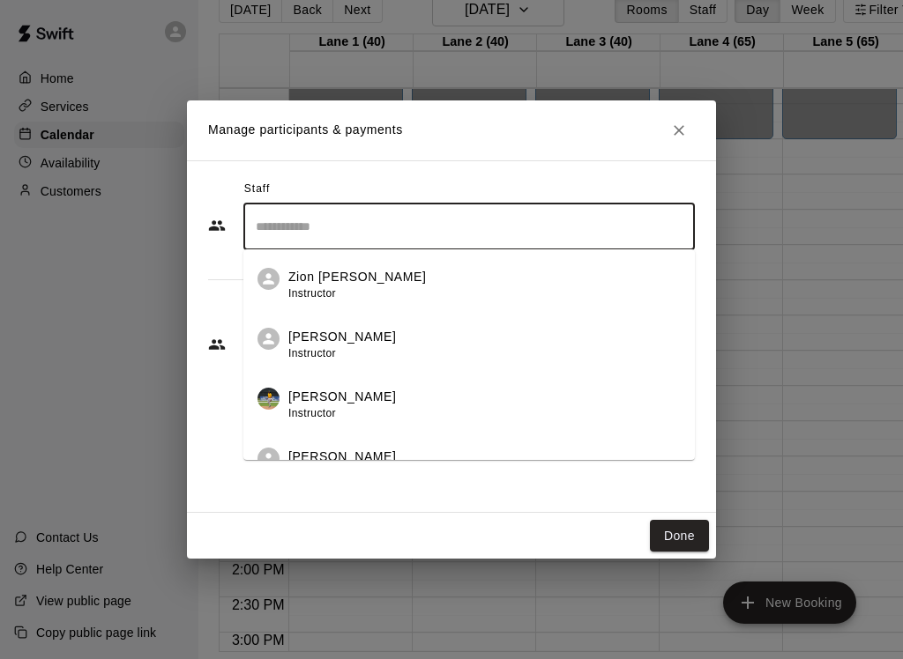
click at [401, 286] on div "Zion [PERSON_NAME] Instructor" at bounding box center [484, 285] width 392 height 34
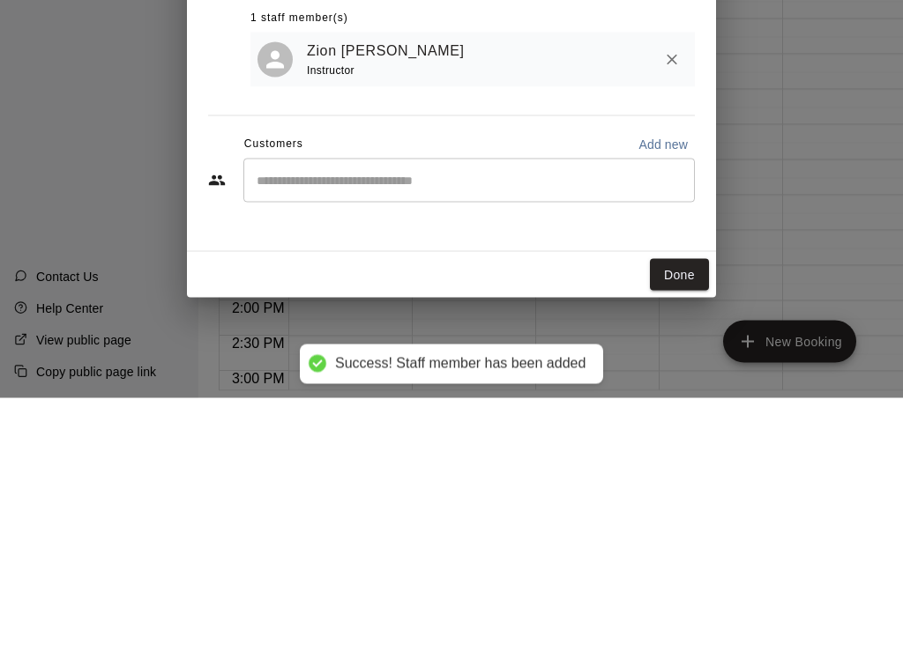
click at [556, 420] on div "​" at bounding box center [468, 442] width 451 height 44
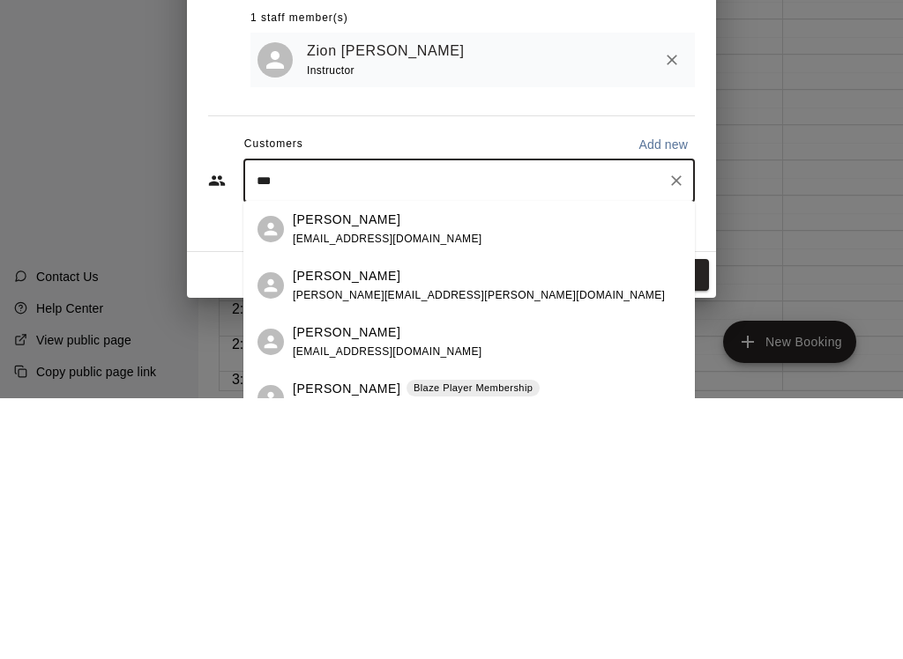
type input "****"
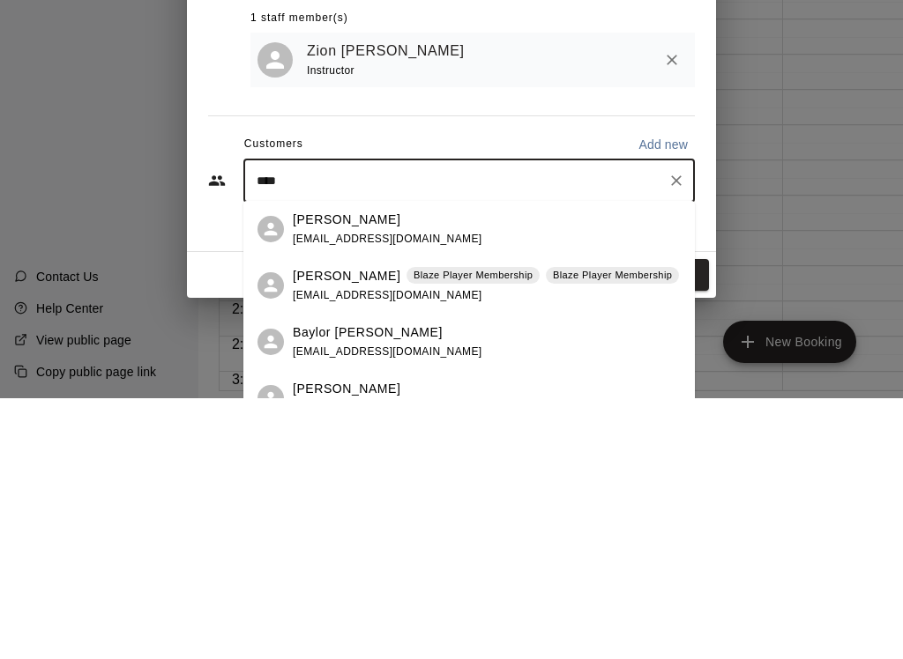
click at [383, 494] on span "[EMAIL_ADDRESS][DOMAIN_NAME]" at bounding box center [388, 500] width 190 height 12
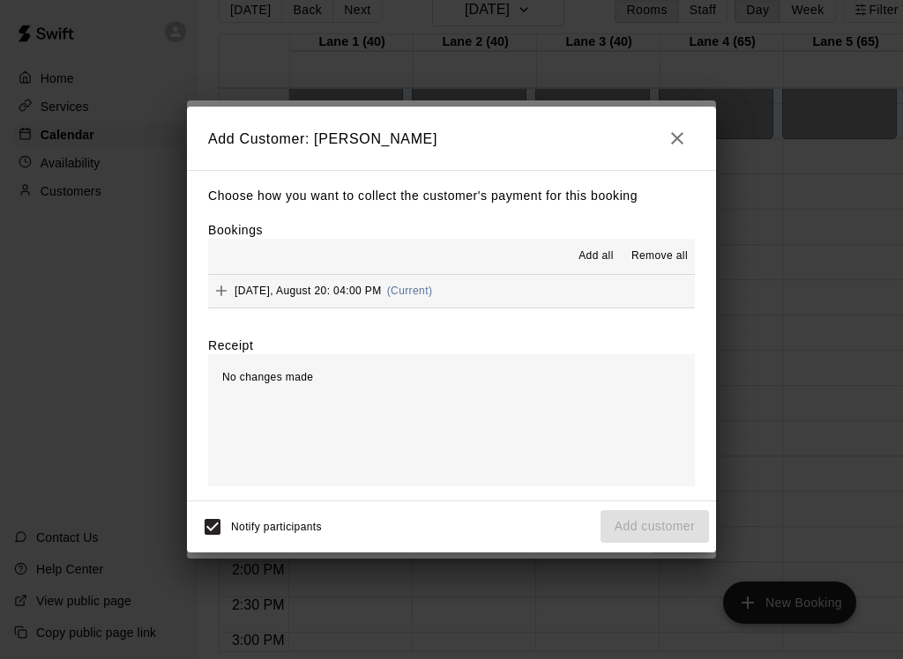
click at [262, 288] on span "[DATE], August 20: 04:00 PM" at bounding box center [307, 291] width 147 height 12
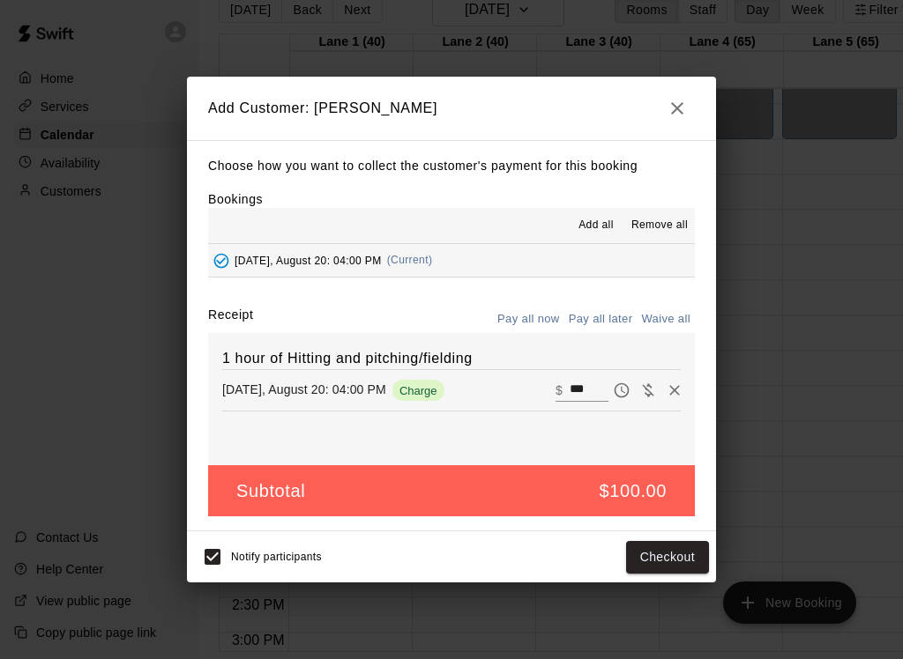
click at [606, 325] on button "Pay all later" at bounding box center [600, 319] width 73 height 27
click at [642, 564] on button "Add customer" at bounding box center [654, 557] width 108 height 33
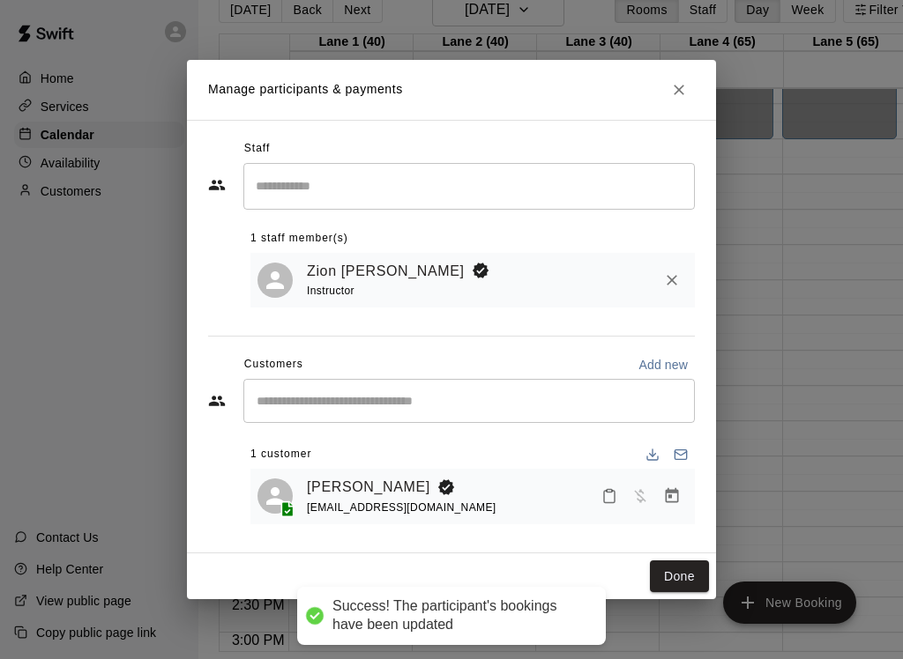
click at [671, 99] on icon "Close" at bounding box center [679, 90] width 18 height 18
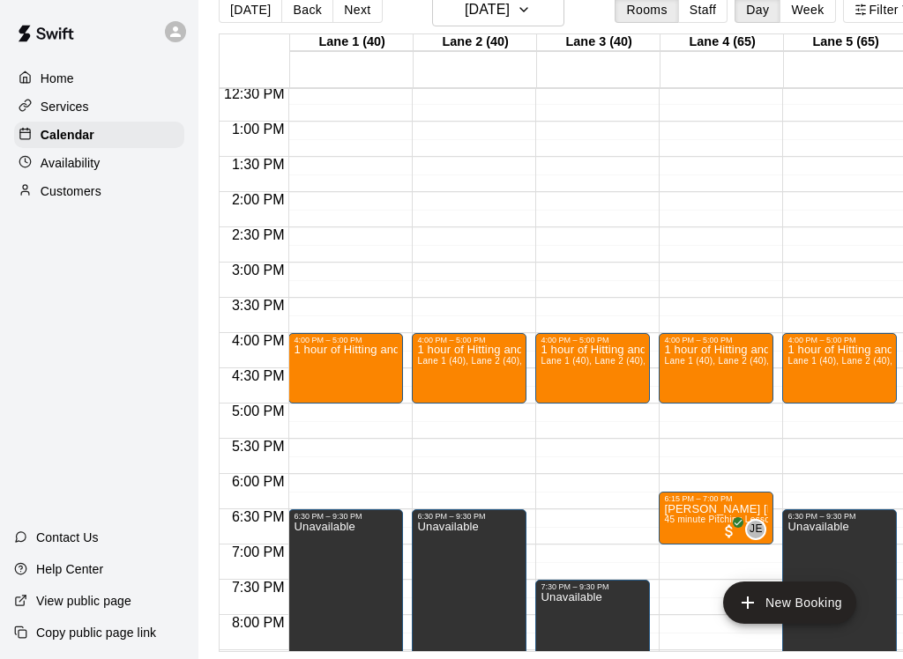
scroll to position [883, 0]
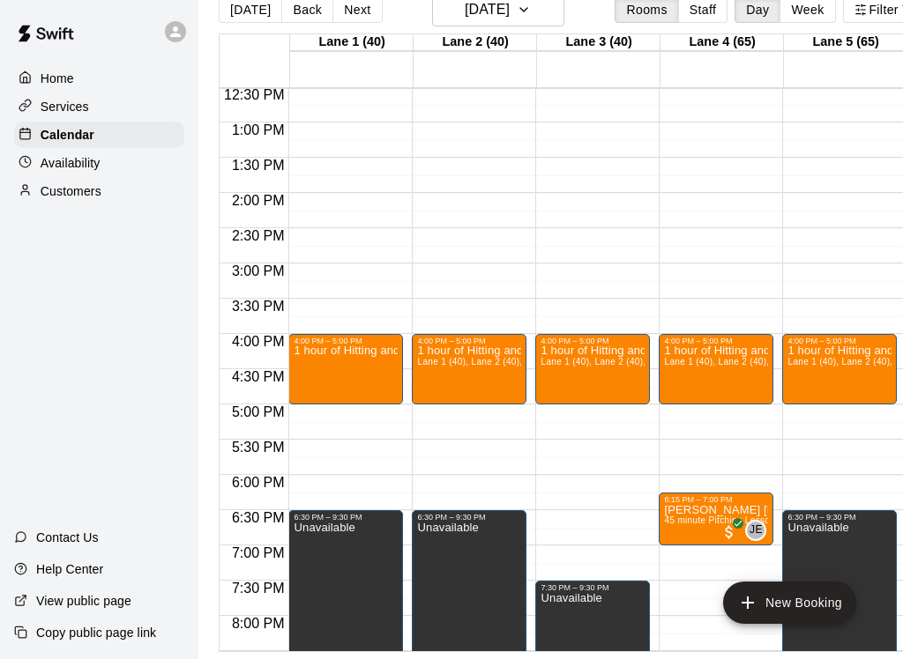
click at [858, 369] on div at bounding box center [451, 329] width 903 height 659
click at [813, 410] on img "edit" at bounding box center [806, 408] width 20 height 20
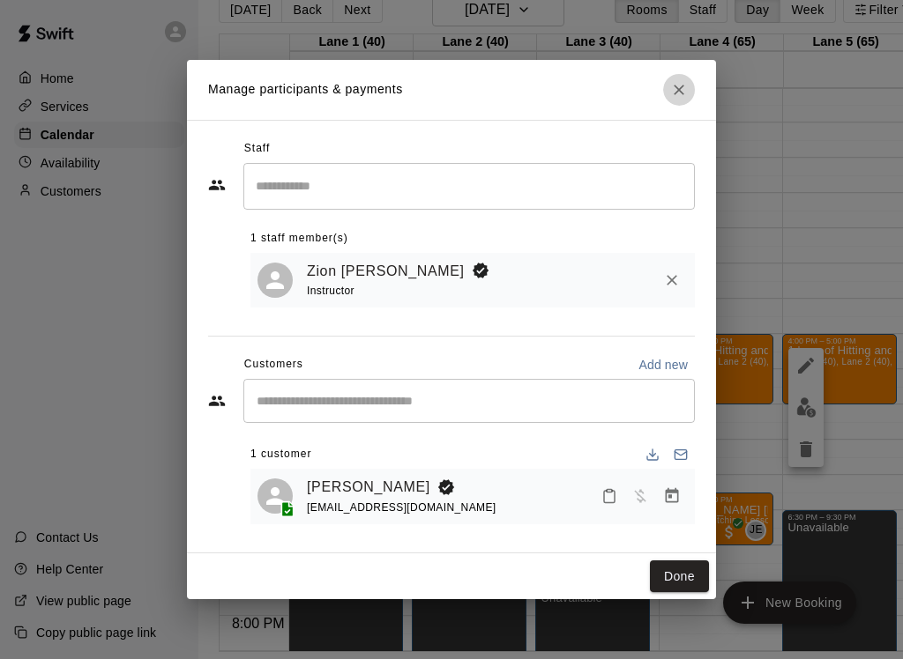
click at [674, 93] on icon "Close" at bounding box center [679, 90] width 18 height 18
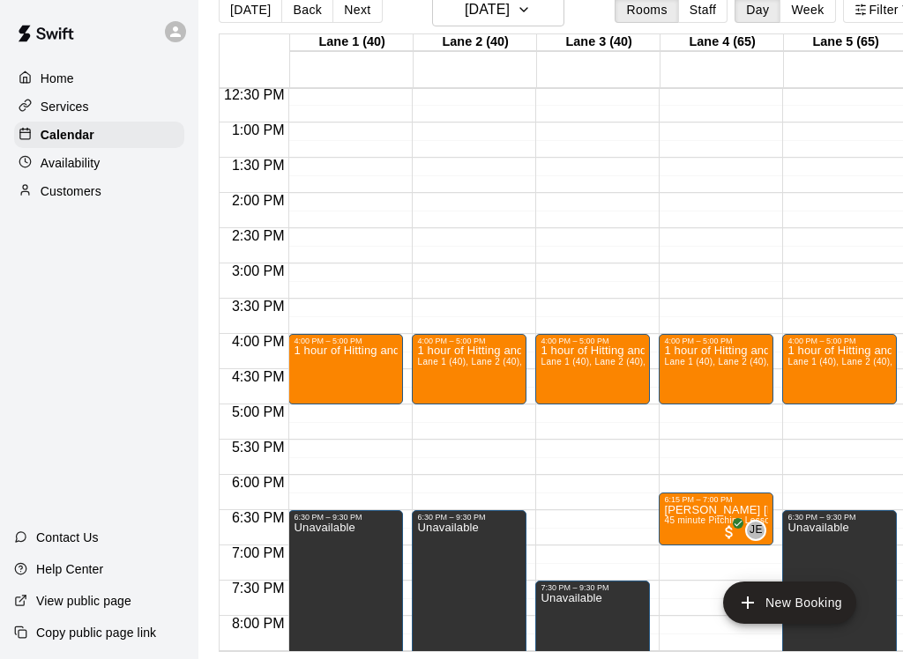
click at [811, 450] on icon "delete" at bounding box center [805, 450] width 12 height 16
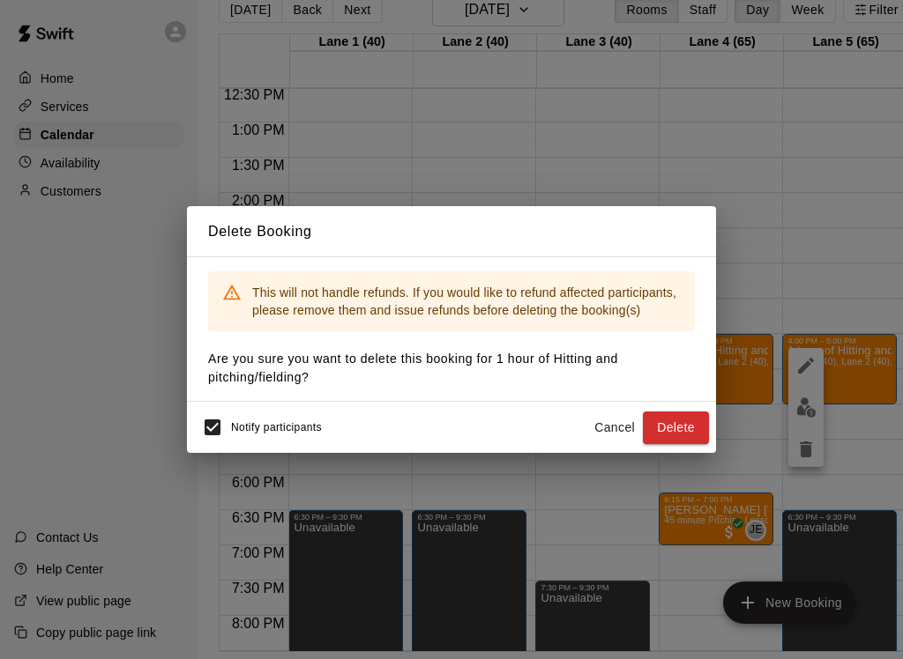
click at [689, 422] on button "Delete" at bounding box center [676, 428] width 66 height 33
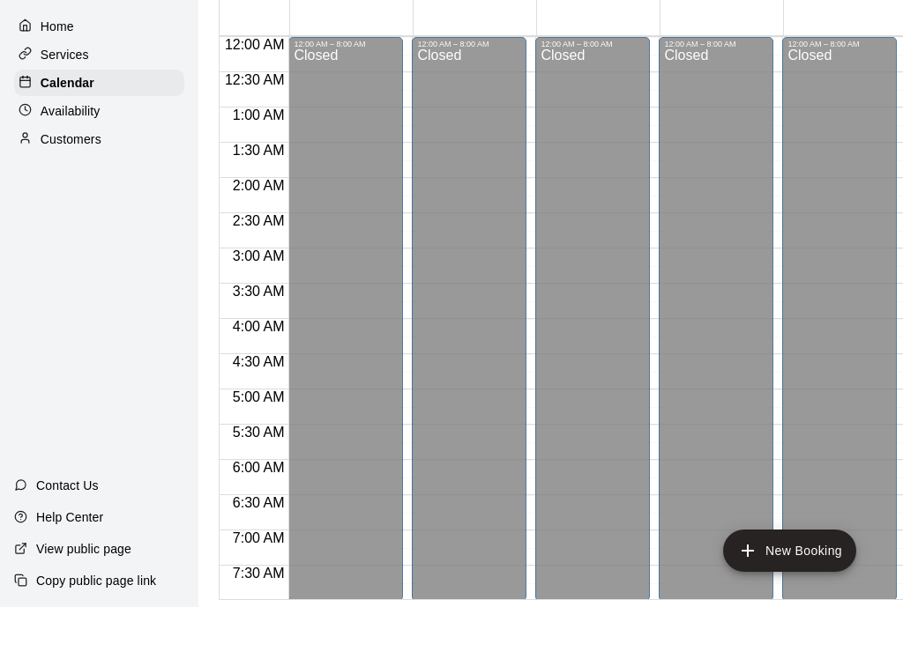
scroll to position [0, 0]
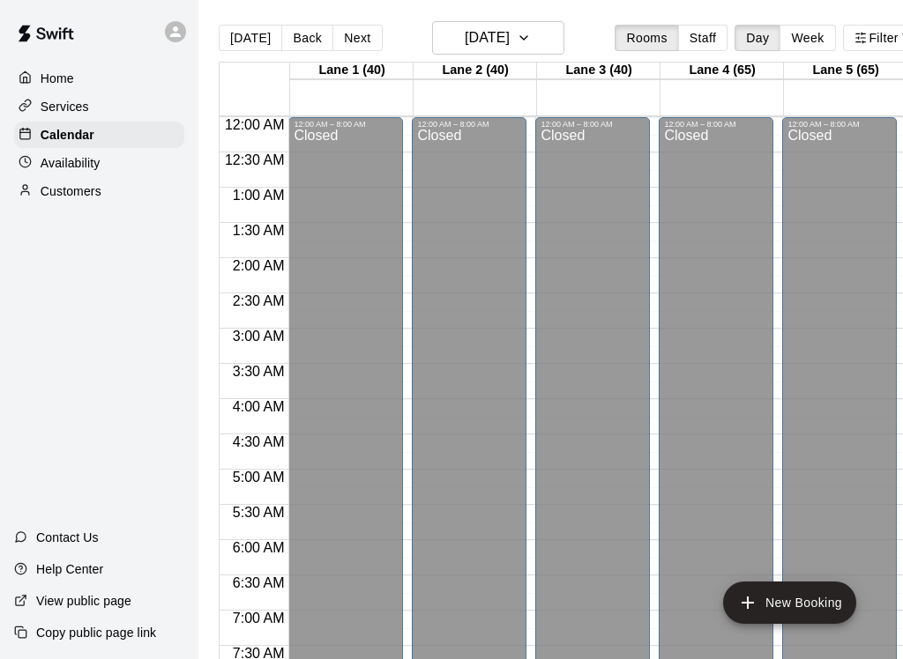
click at [803, 599] on button "New Booking" at bounding box center [789, 603] width 133 height 42
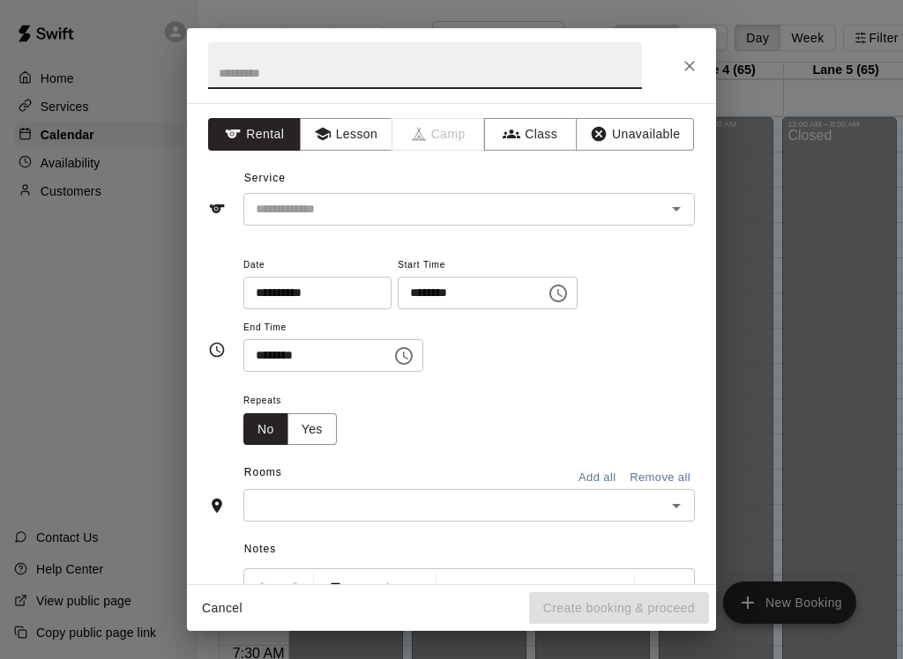
click at [344, 137] on button "Lesson" at bounding box center [346, 134] width 93 height 33
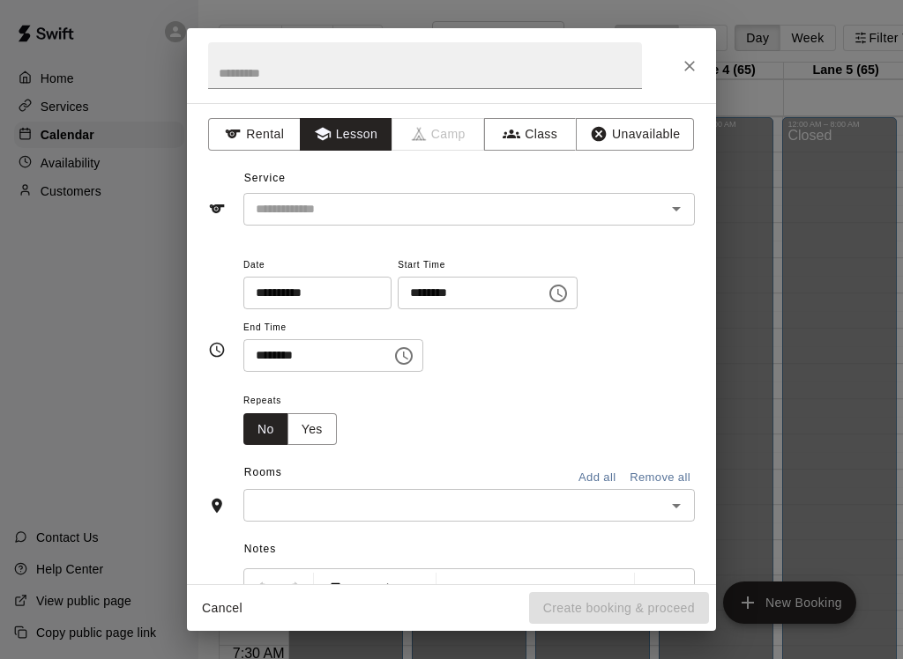
click at [658, 218] on div at bounding box center [664, 209] width 46 height 25
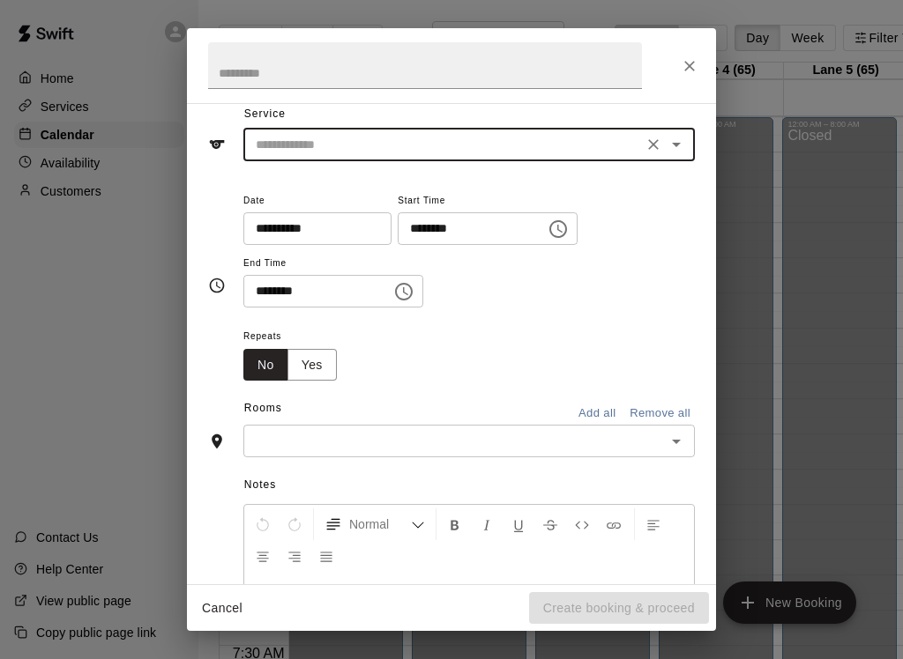
scroll to position [83, 0]
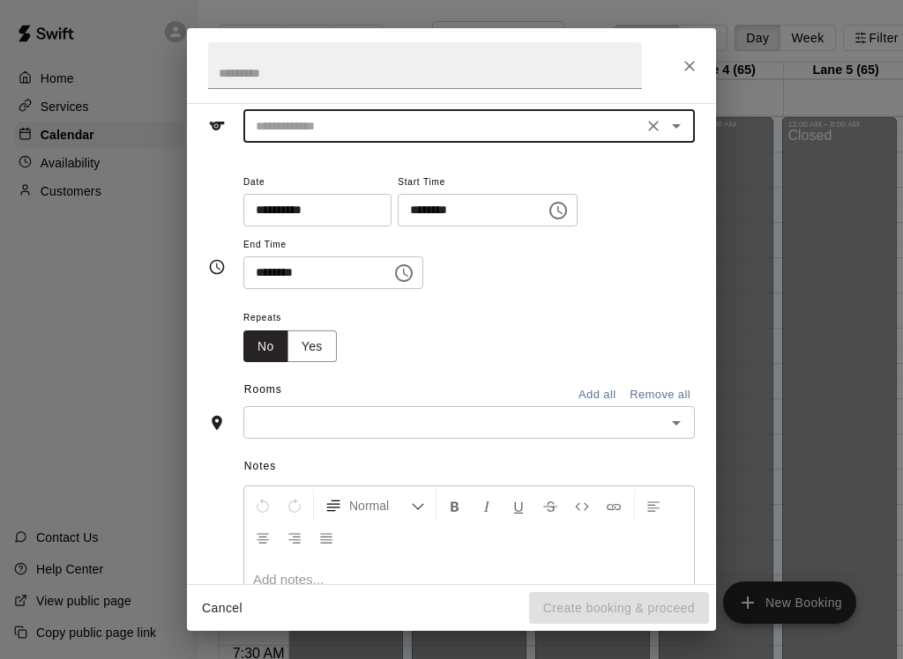
click at [580, 118] on input "text" at bounding box center [443, 126] width 389 height 22
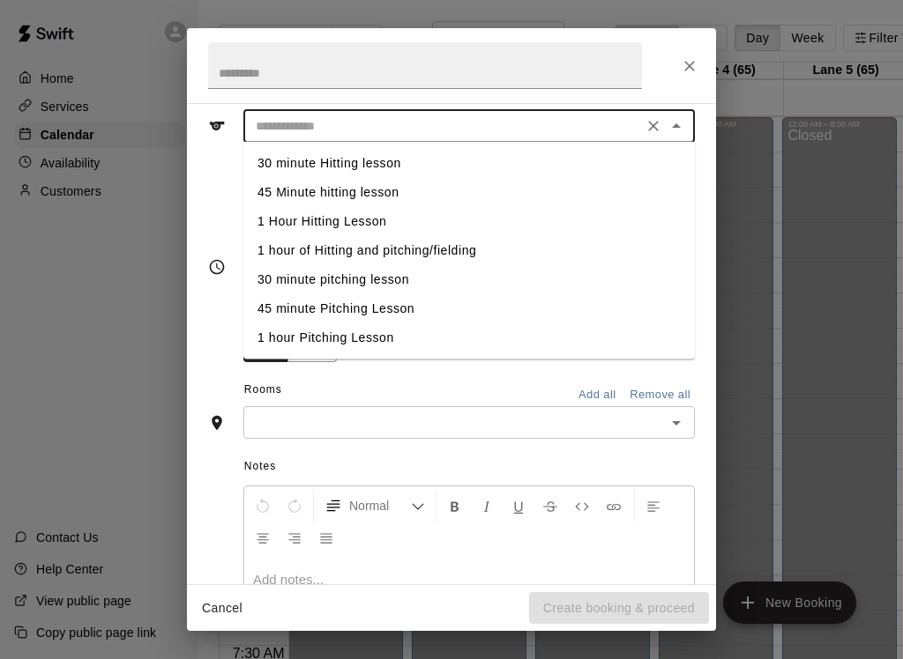
click at [457, 261] on li "1 hour of Hitting and pitching/fielding" at bounding box center [468, 250] width 451 height 29
type input "**********"
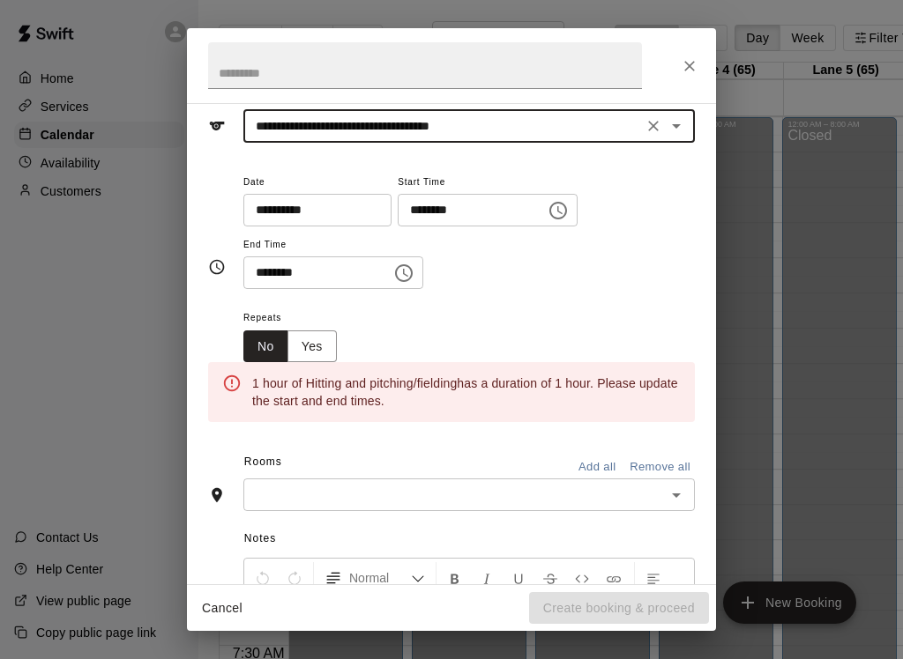
click at [547, 214] on icon "Choose time, selected time is 6:00 AM" at bounding box center [557, 210] width 21 height 21
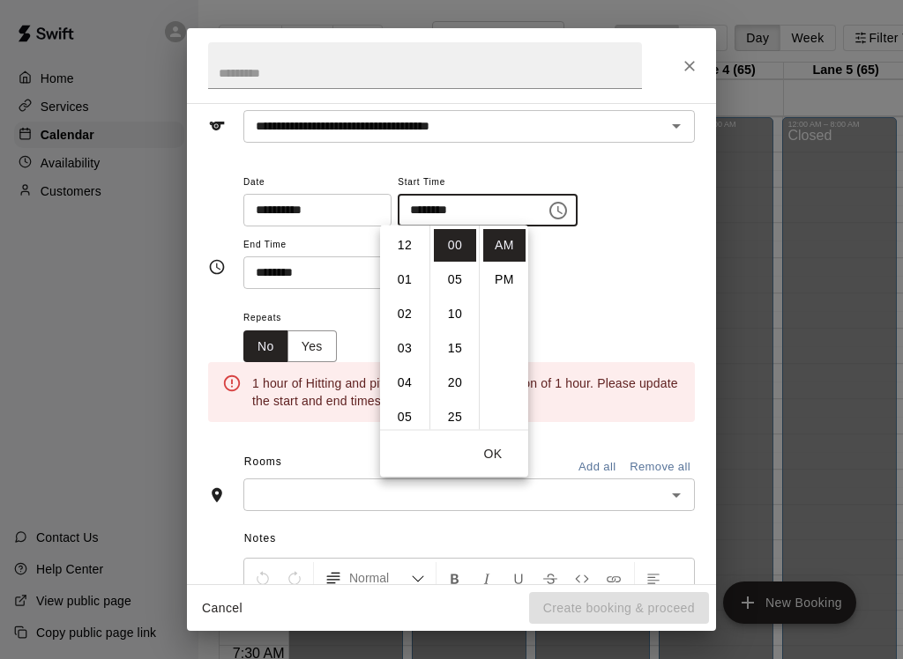
scroll to position [206, 0]
click at [508, 280] on li "PM" at bounding box center [504, 280] width 42 height 33
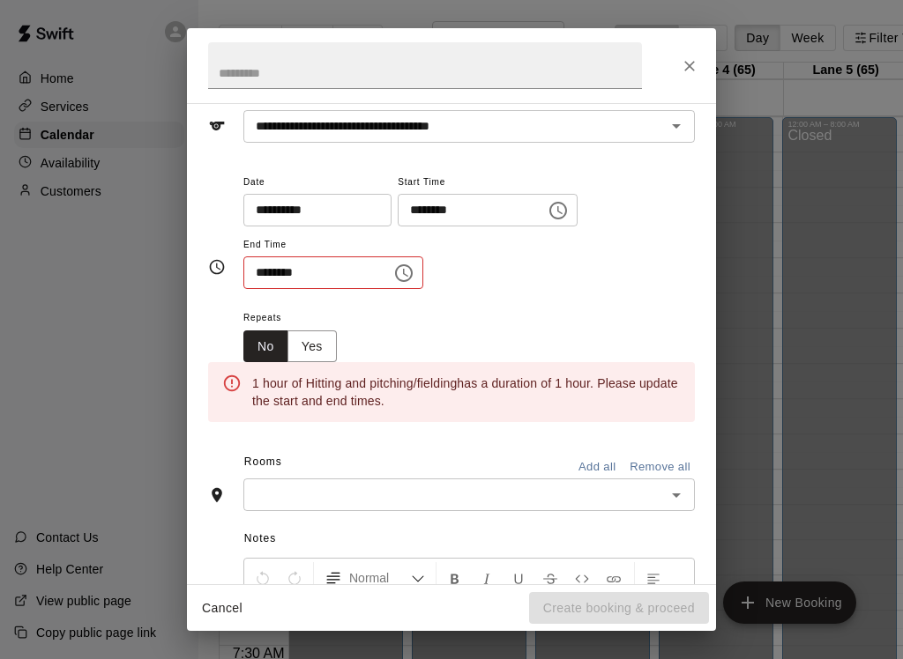
scroll to position [0, 0]
click at [459, 207] on input "********" at bounding box center [466, 210] width 136 height 33
type input "********"
click at [258, 264] on input "********" at bounding box center [311, 273] width 136 height 33
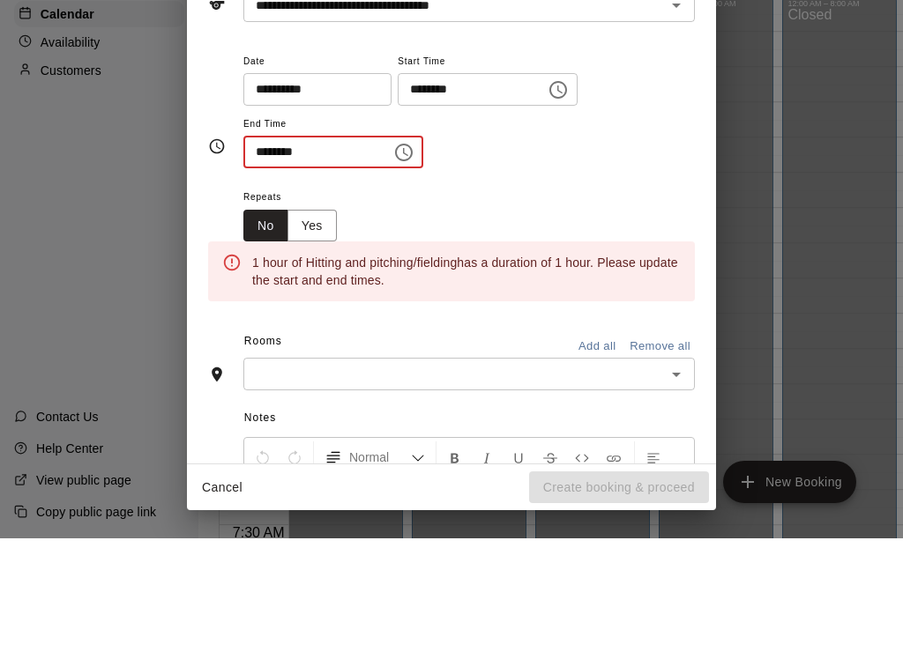
click at [393, 263] on icon "Choose time, selected time is 5:00 AM" at bounding box center [403, 273] width 21 height 21
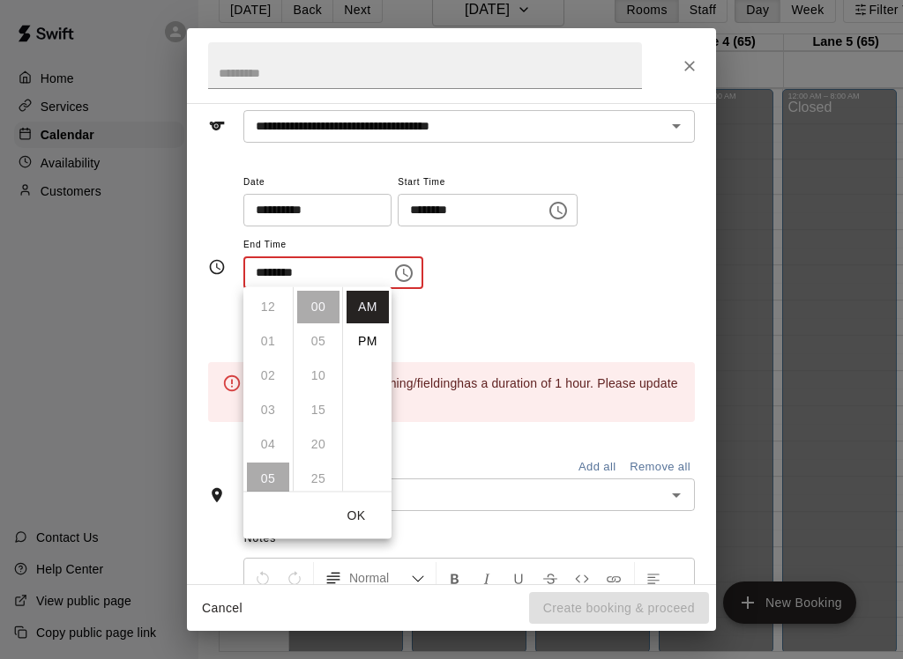
scroll to position [172, 0]
click at [363, 339] on li "PM" at bounding box center [367, 341] width 42 height 33
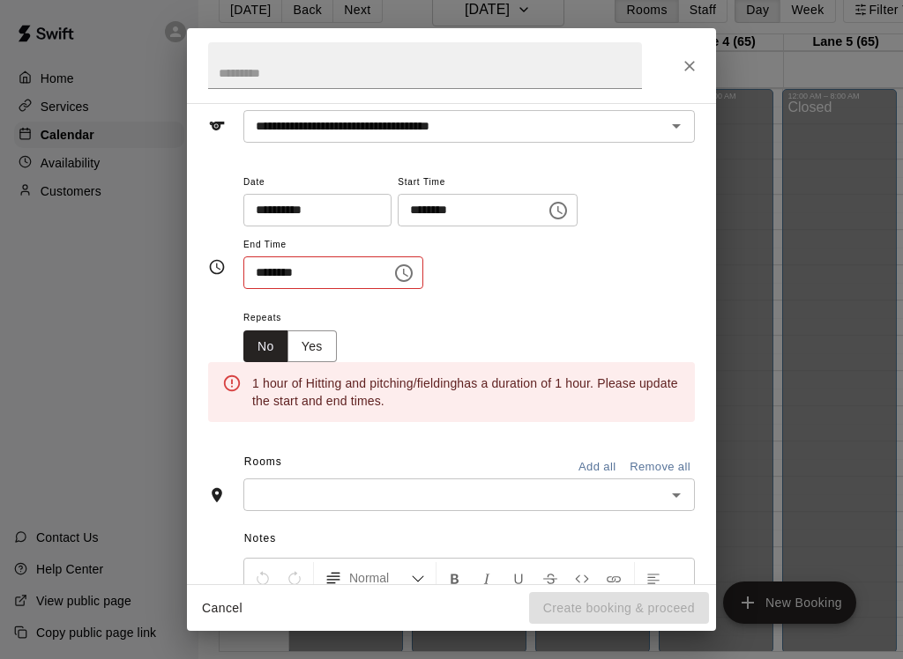
type input "********"
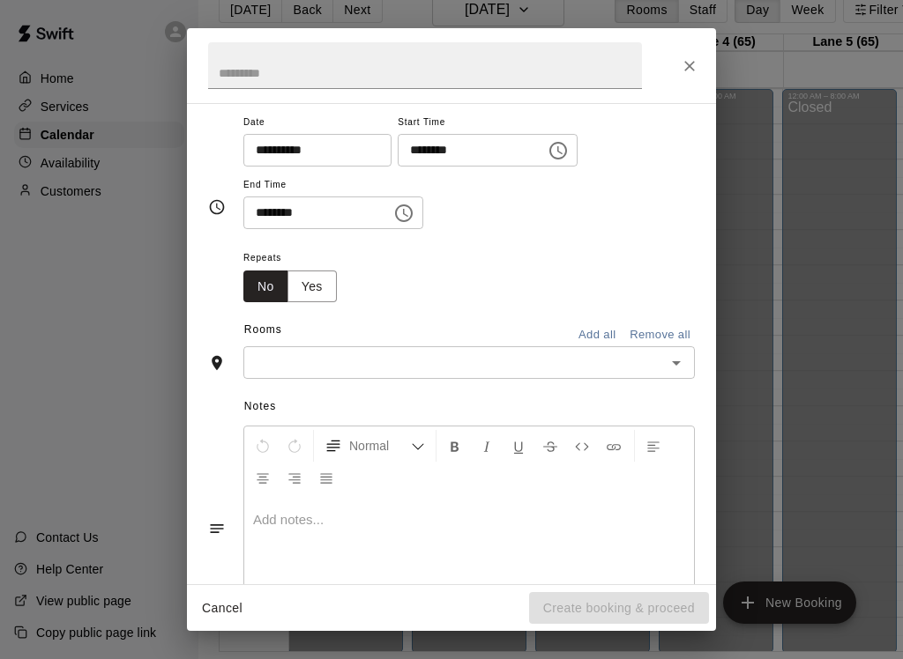
scroll to position [143, 0]
click at [673, 369] on button "Open" at bounding box center [676, 363] width 25 height 25
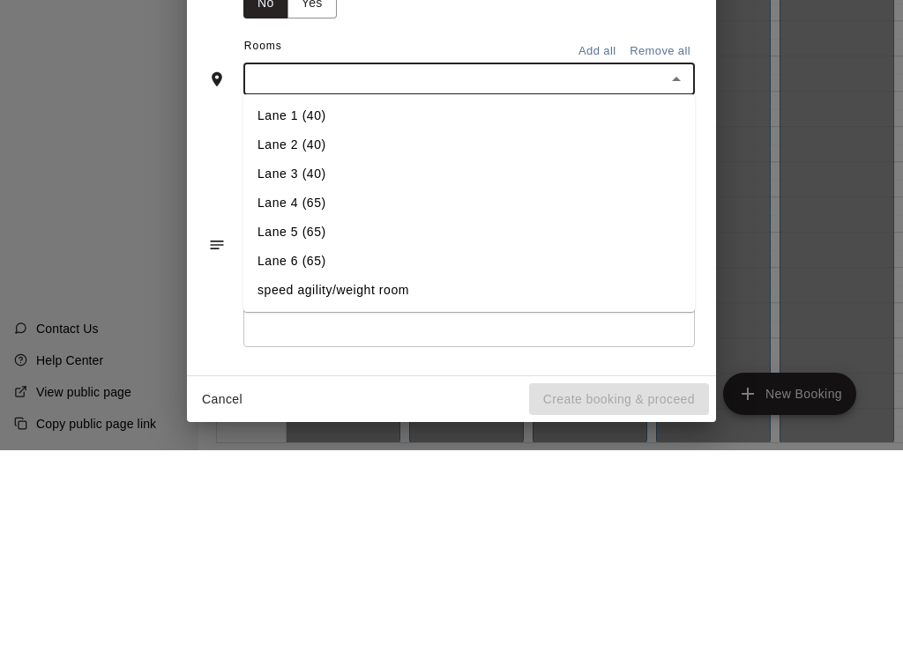
scroll to position [217, 0]
click at [354, 398] on li "Lane 4 (65)" at bounding box center [468, 412] width 451 height 29
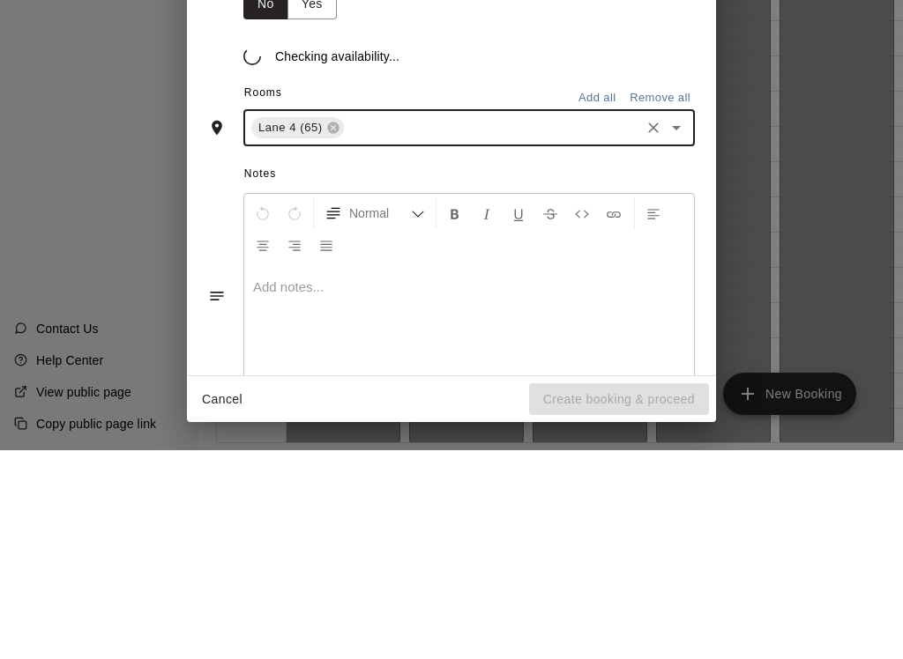
click at [353, 413] on span "Normal" at bounding box center [380, 422] width 62 height 18
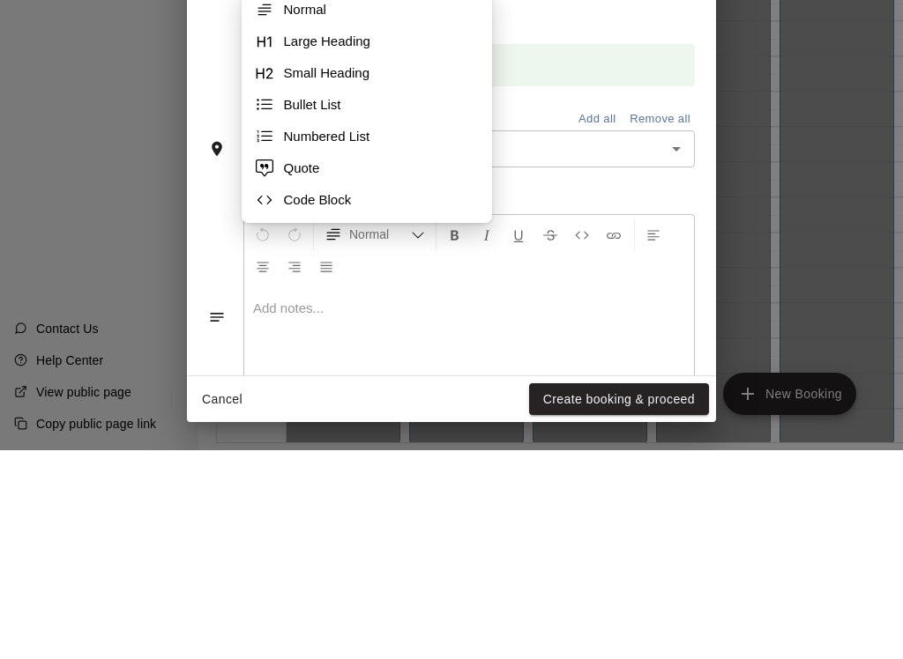
scroll to position [28, 4]
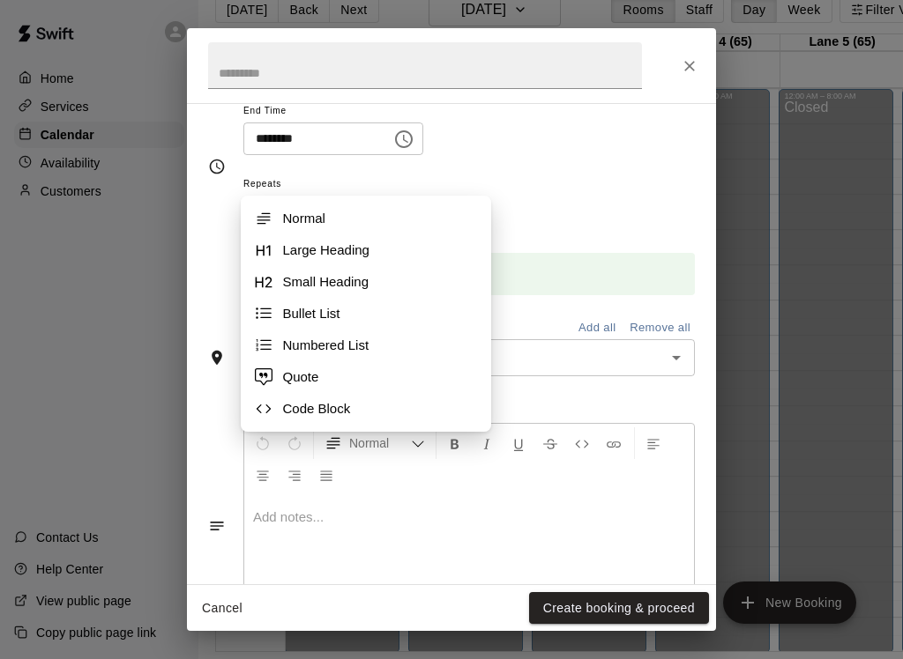
click at [562, 213] on div "Repeats No Yes" at bounding box center [468, 201] width 451 height 56
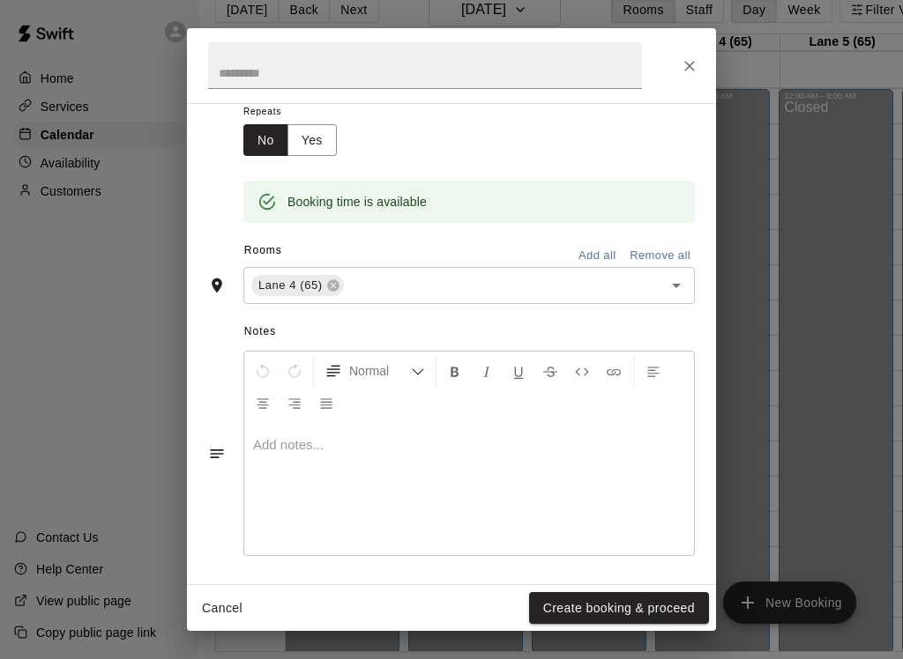
scroll to position [288, 0]
click at [628, 606] on button "Create booking & proceed" at bounding box center [619, 608] width 180 height 33
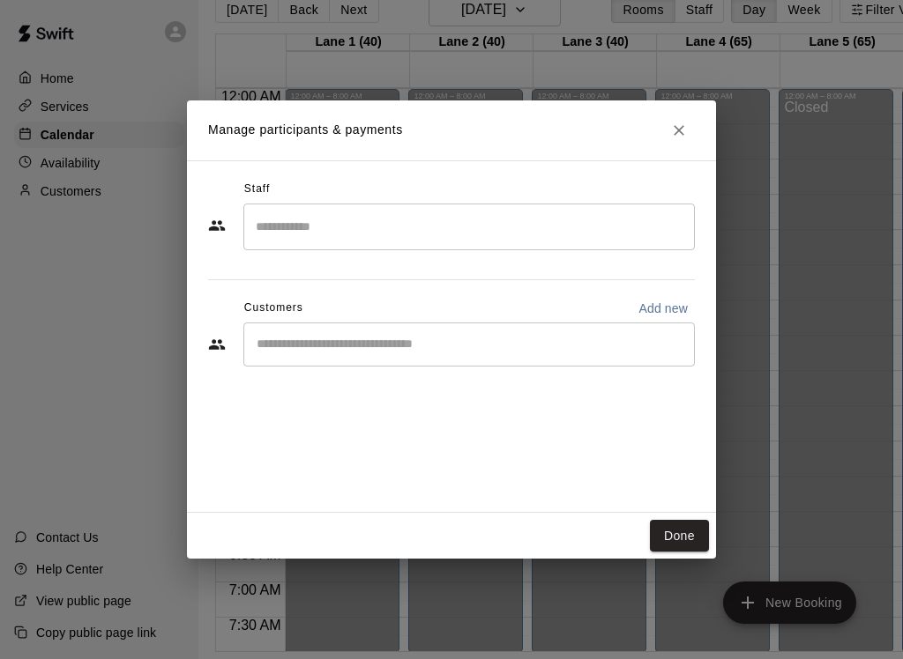
click at [630, 228] on input "Search staff" at bounding box center [468, 227] width 435 height 31
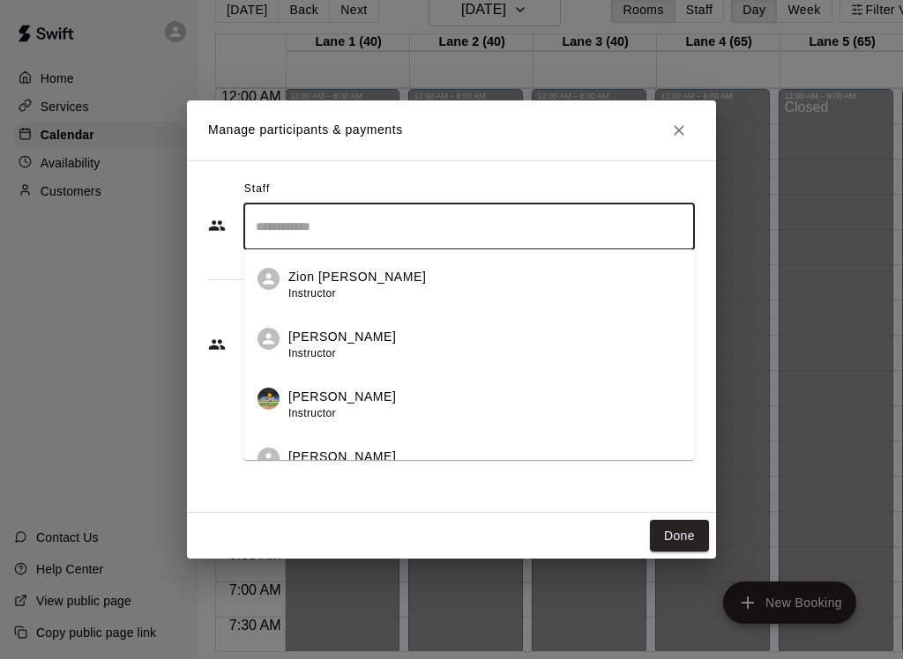
scroll to position [28, 3]
click at [366, 285] on div "Zion [PERSON_NAME] Instructor" at bounding box center [484, 285] width 392 height 34
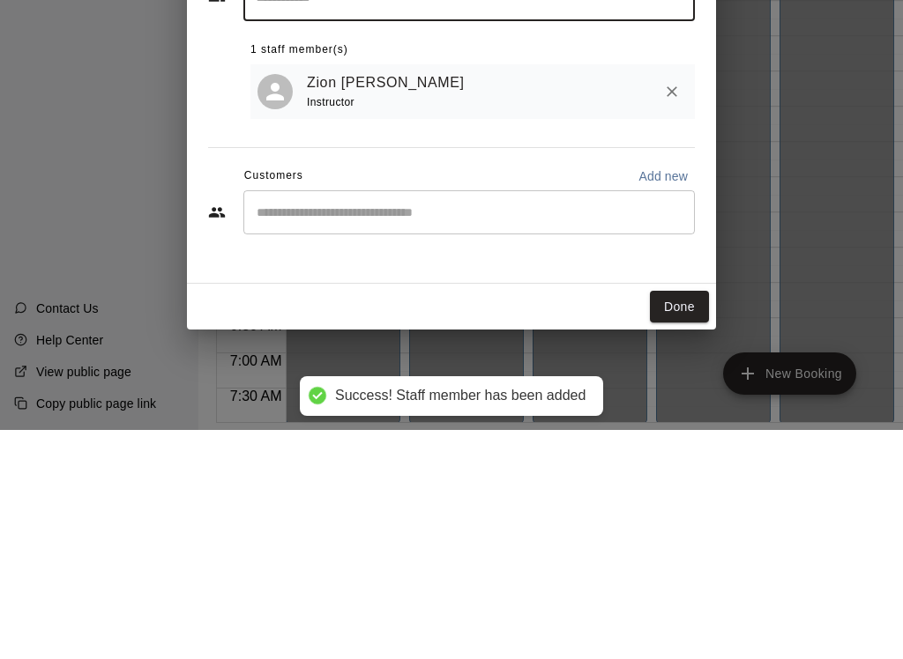
click at [548, 433] on input "Start typing to search customers..." at bounding box center [468, 442] width 435 height 18
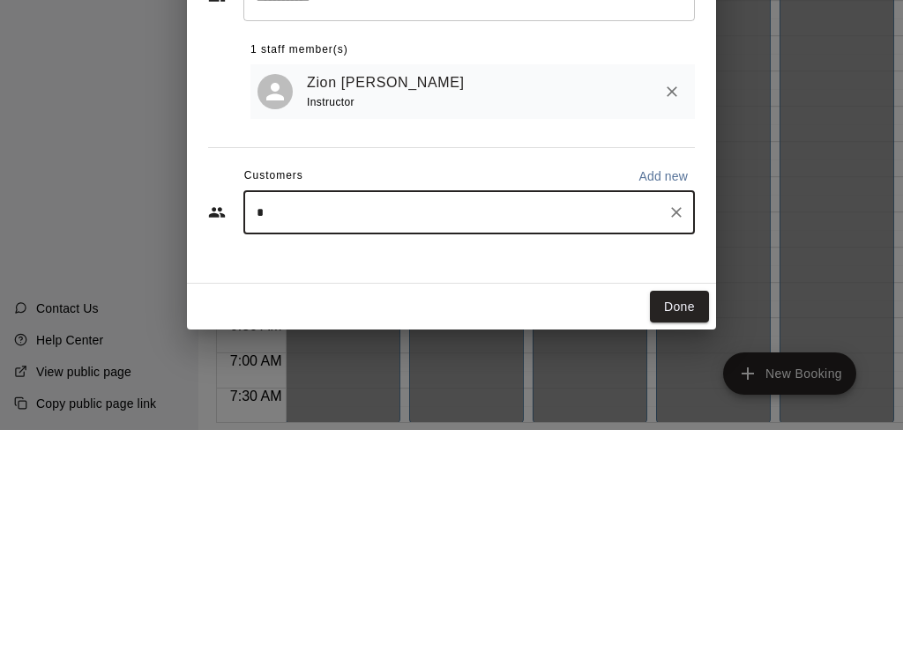
type input "**"
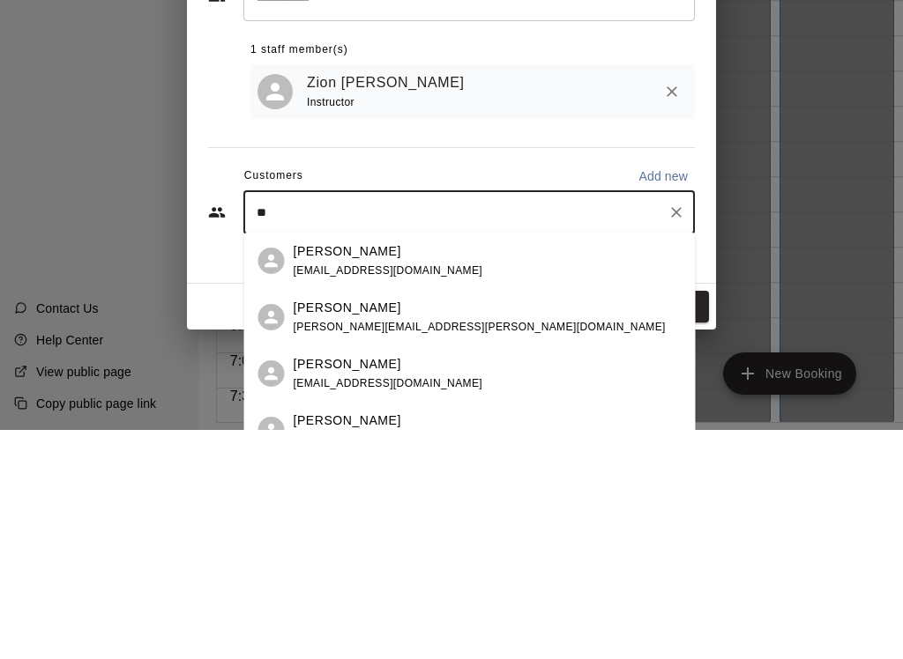
click at [464, 472] on div "[PERSON_NAME] [EMAIL_ADDRESS][DOMAIN_NAME]" at bounding box center [488, 491] width 388 height 38
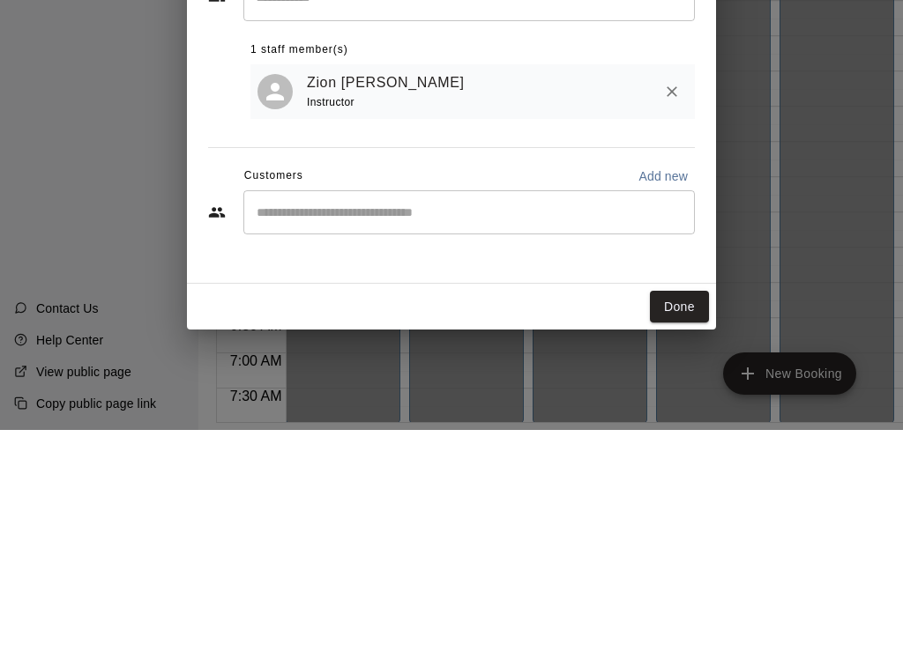
scroll to position [28, 4]
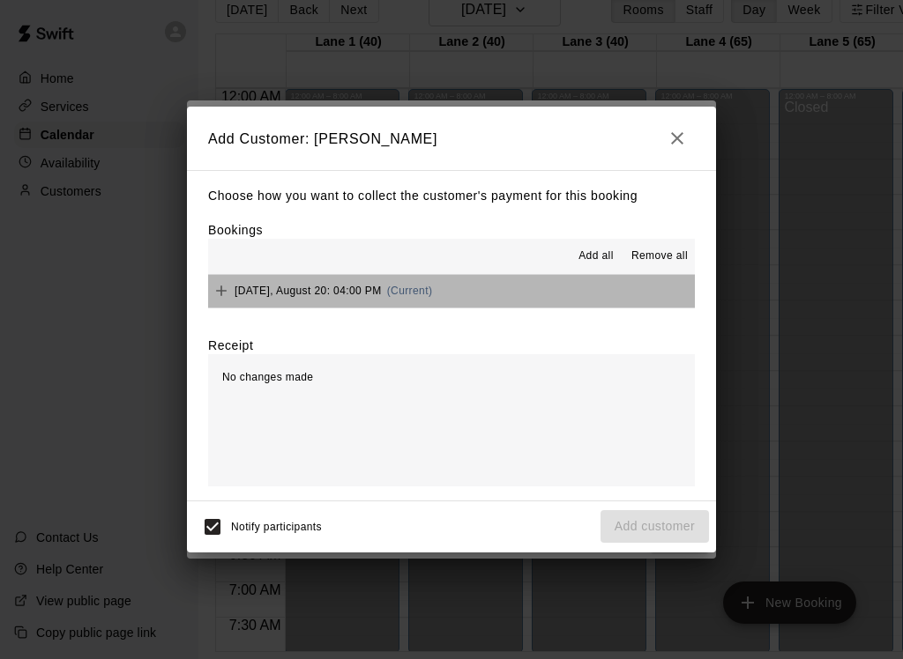
click at [227, 284] on icon "Add" at bounding box center [221, 291] width 18 height 18
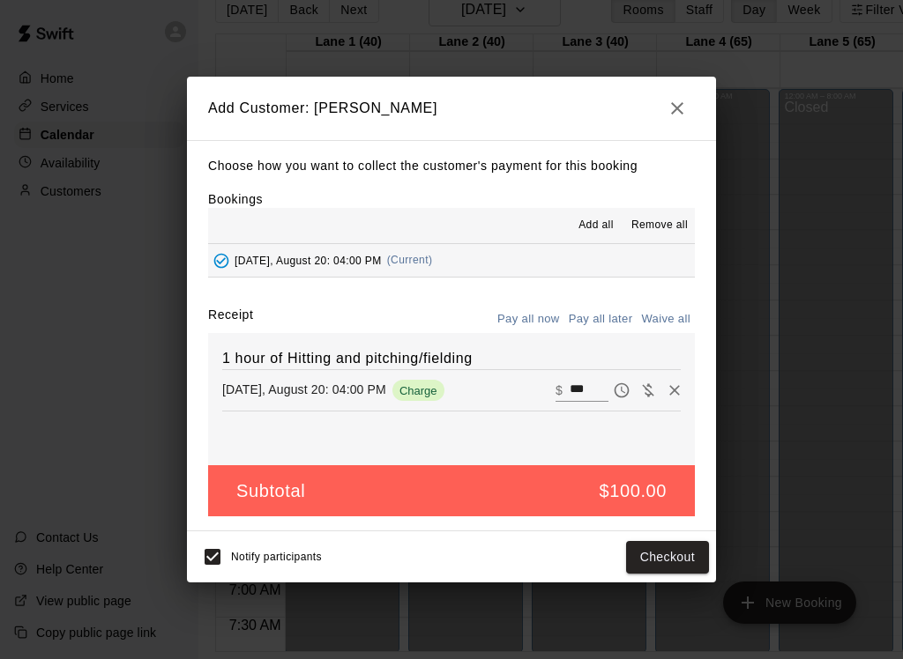
click at [602, 324] on button "Pay all later" at bounding box center [600, 319] width 73 height 27
click at [657, 561] on button "Add customer" at bounding box center [654, 557] width 108 height 33
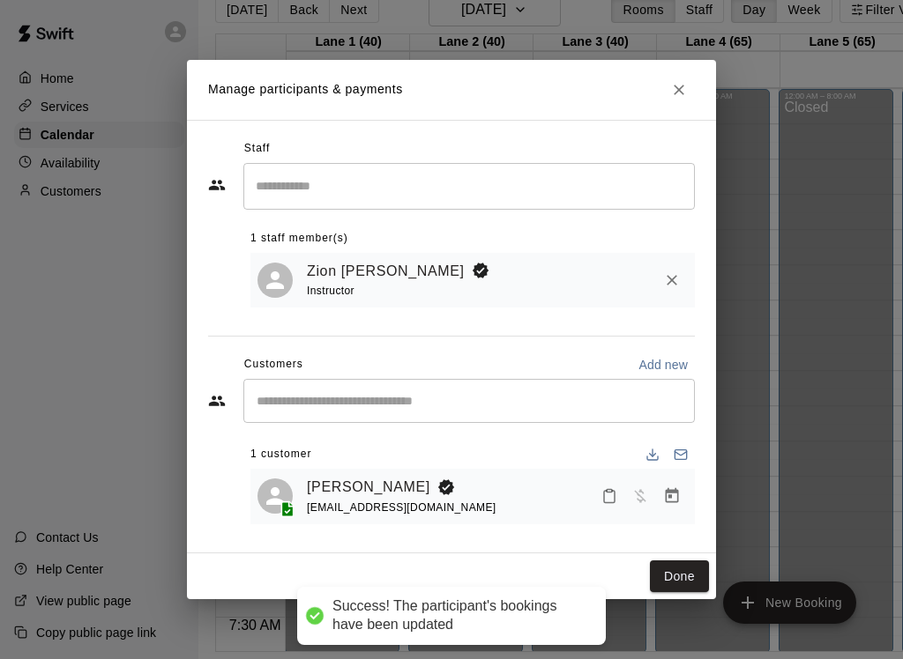
click at [674, 86] on icon "Close" at bounding box center [679, 90] width 18 height 18
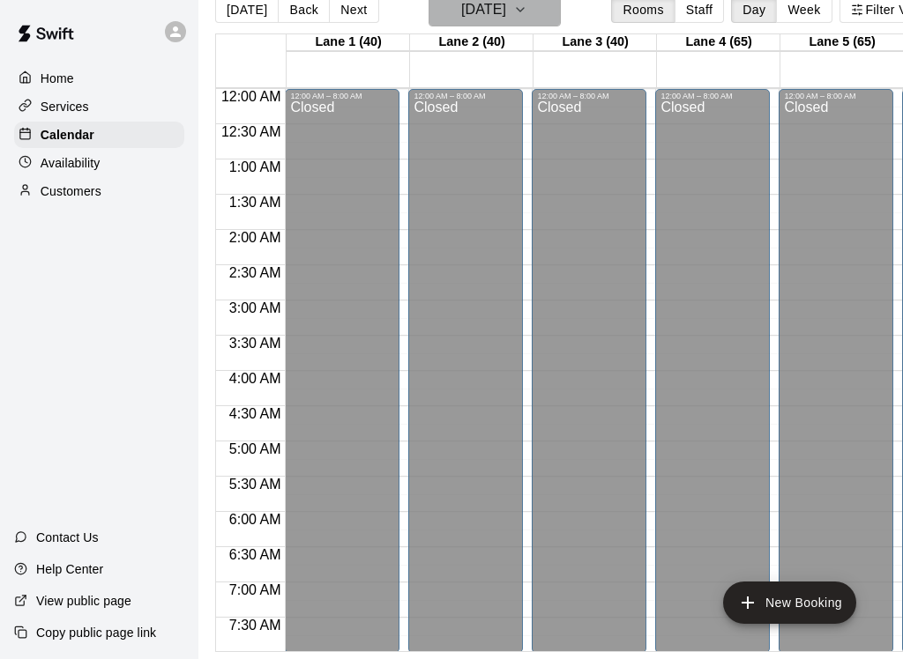
click at [506, 13] on h6 "[DATE]" at bounding box center [483, 9] width 45 height 25
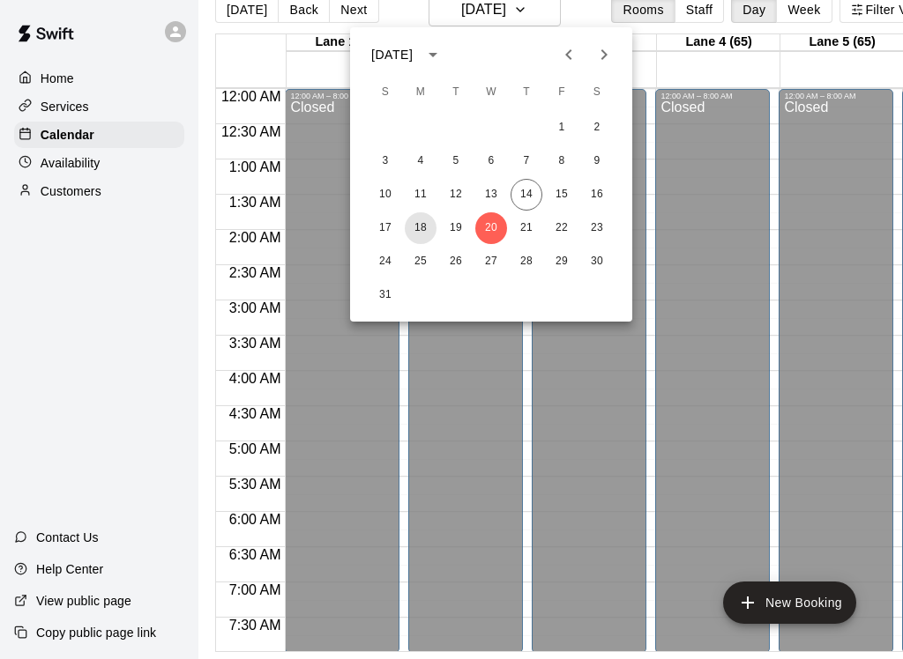
click at [415, 227] on button "18" at bounding box center [421, 228] width 32 height 32
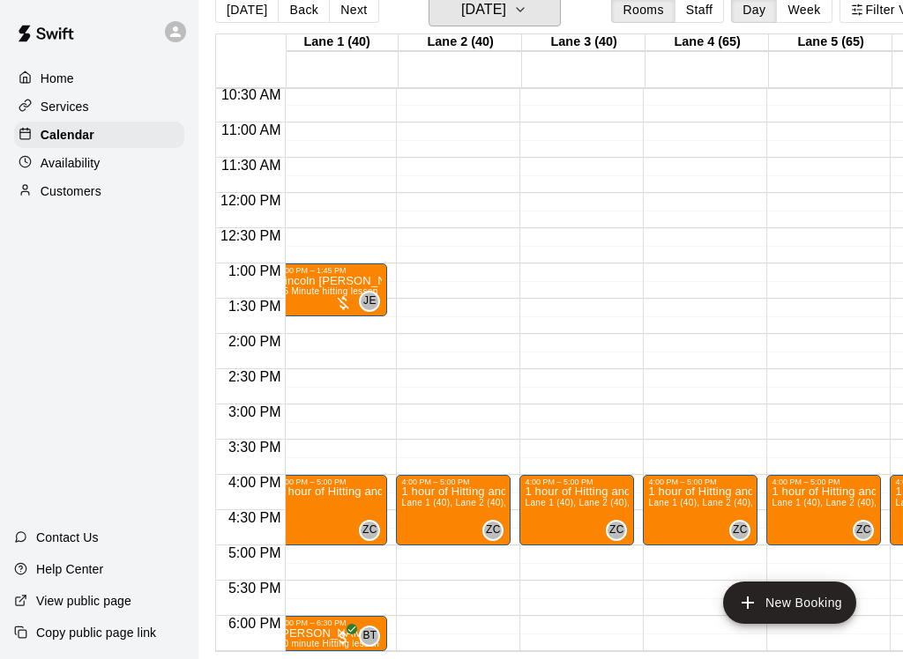
scroll to position [0, 12]
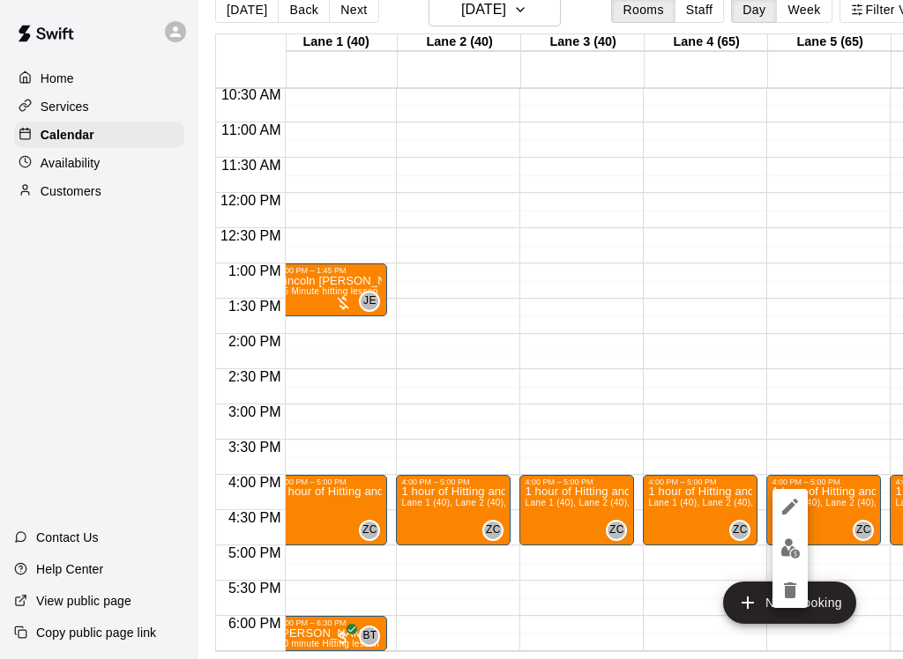
click at [784, 594] on icon "delete" at bounding box center [789, 590] width 21 height 21
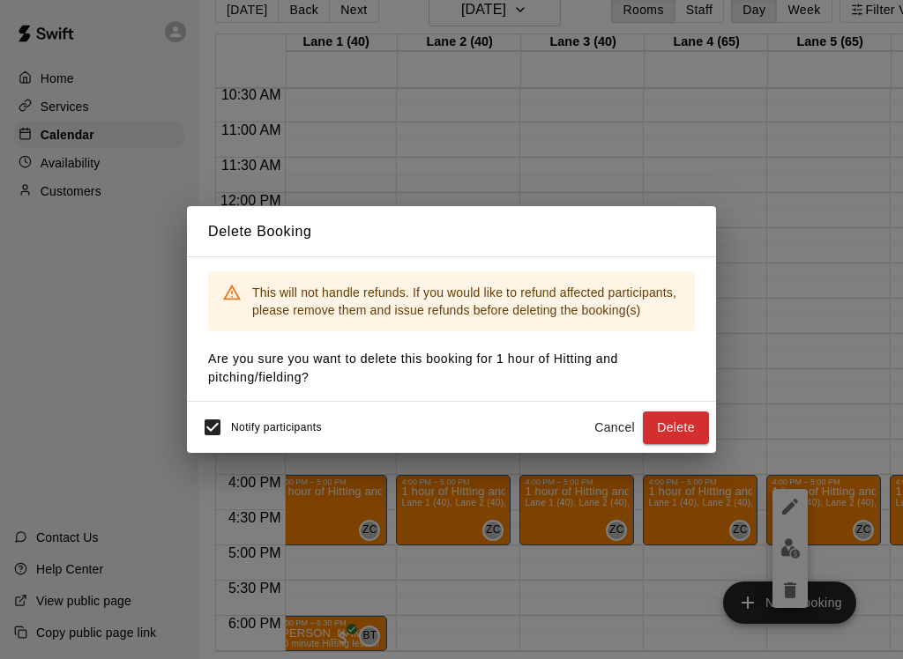
click at [674, 424] on button "Delete" at bounding box center [676, 428] width 66 height 33
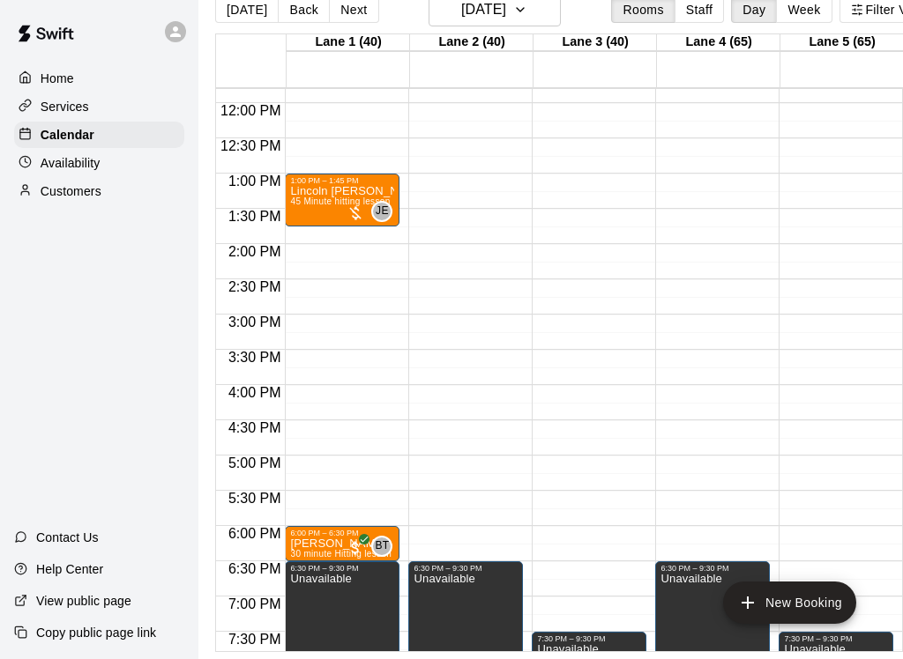
scroll to position [0, 0]
